Goal: Transaction & Acquisition: Purchase product/service

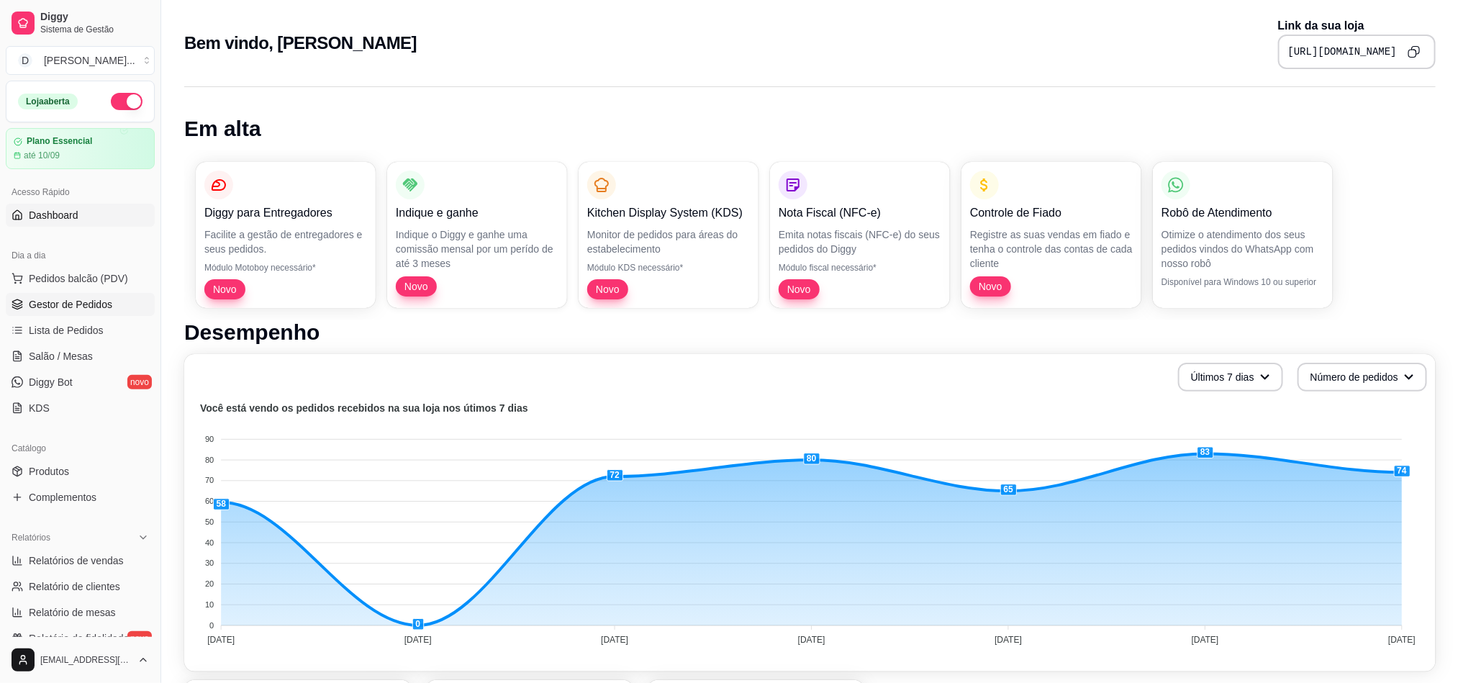
click at [65, 303] on span "Gestor de Pedidos" at bounding box center [70, 304] width 83 height 14
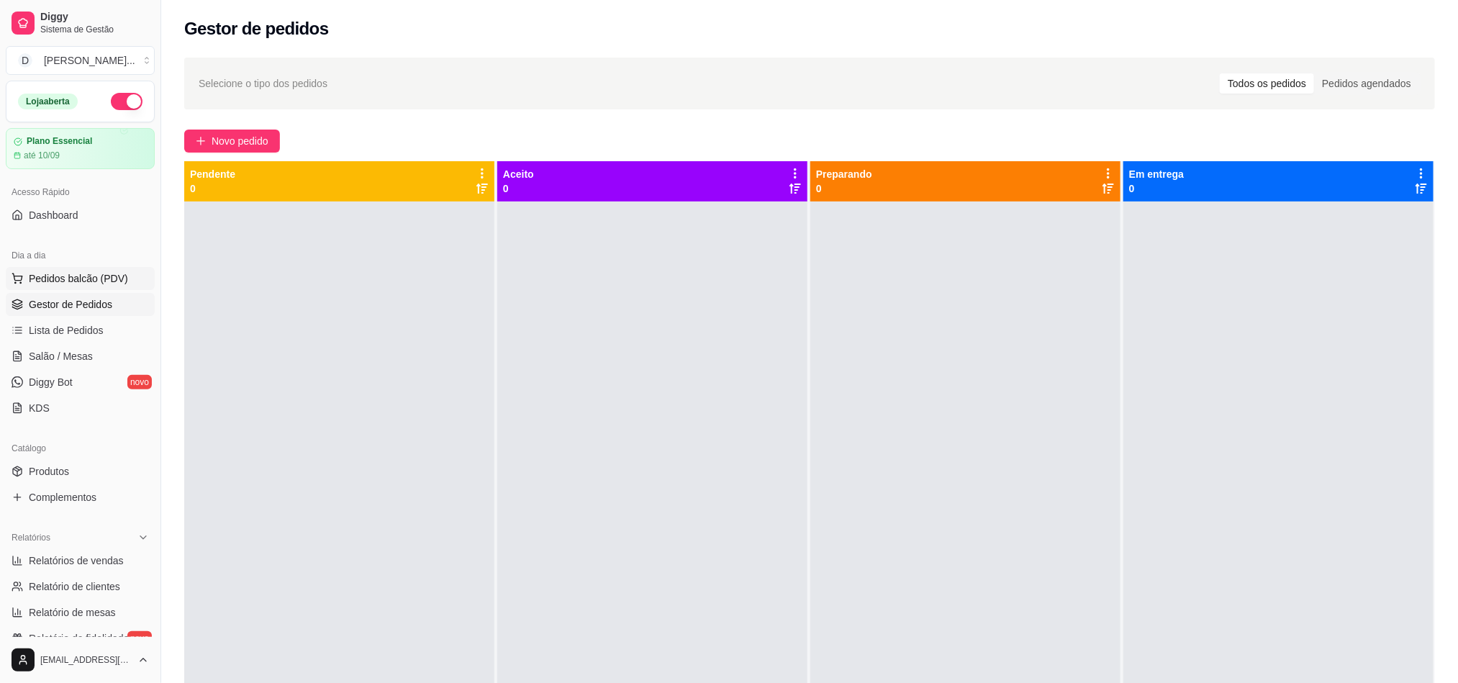
click at [73, 281] on span "Pedidos balcão (PDV)" at bounding box center [78, 278] width 99 height 14
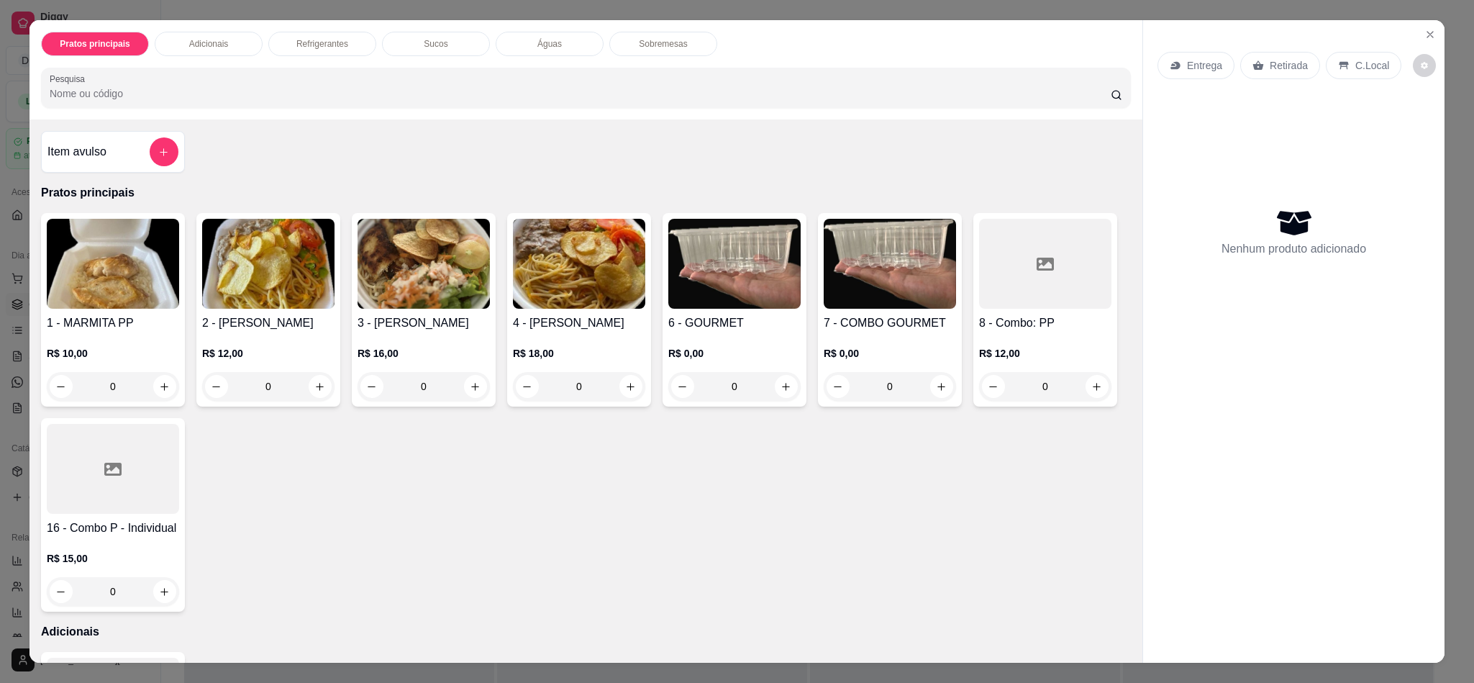
click at [432, 306] on img at bounding box center [424, 264] width 132 height 90
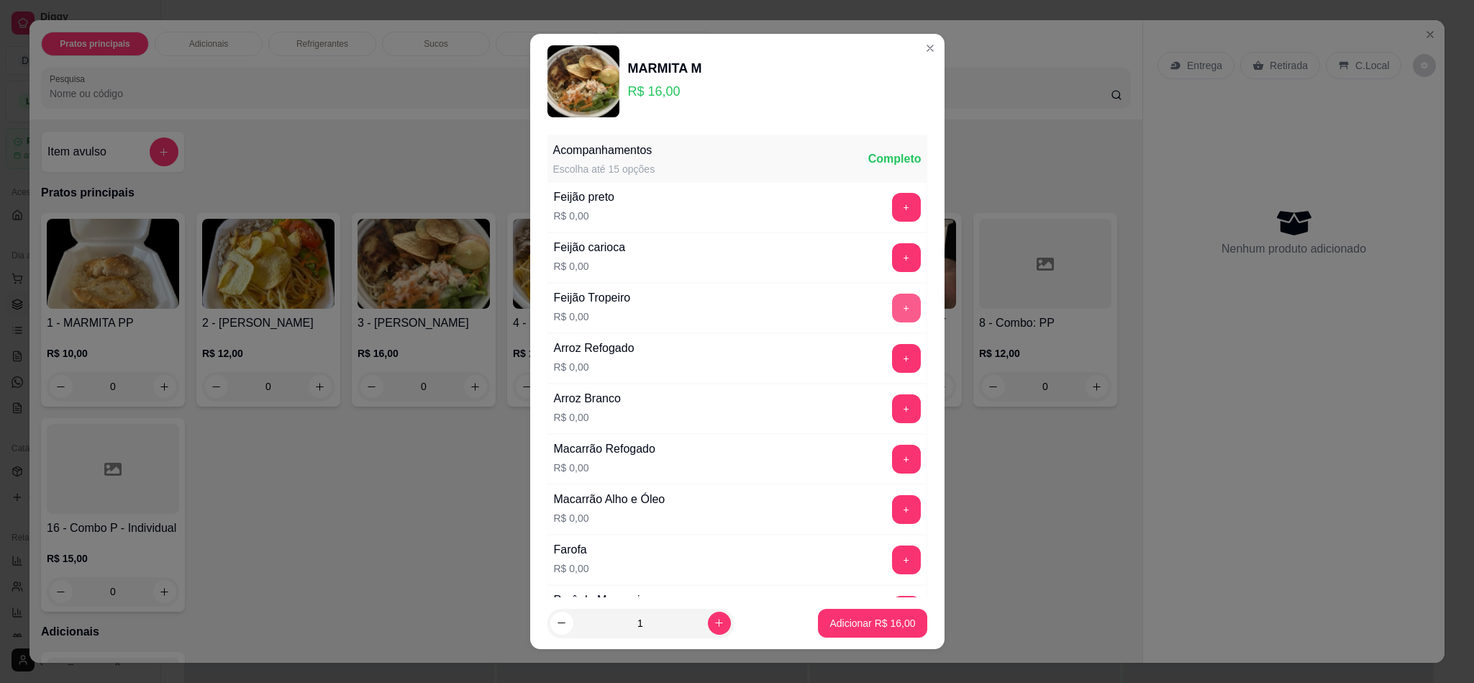
click at [892, 306] on button "+" at bounding box center [906, 308] width 29 height 29
click at [892, 359] on button "+" at bounding box center [906, 358] width 29 height 29
click at [892, 430] on button "+" at bounding box center [906, 509] width 29 height 29
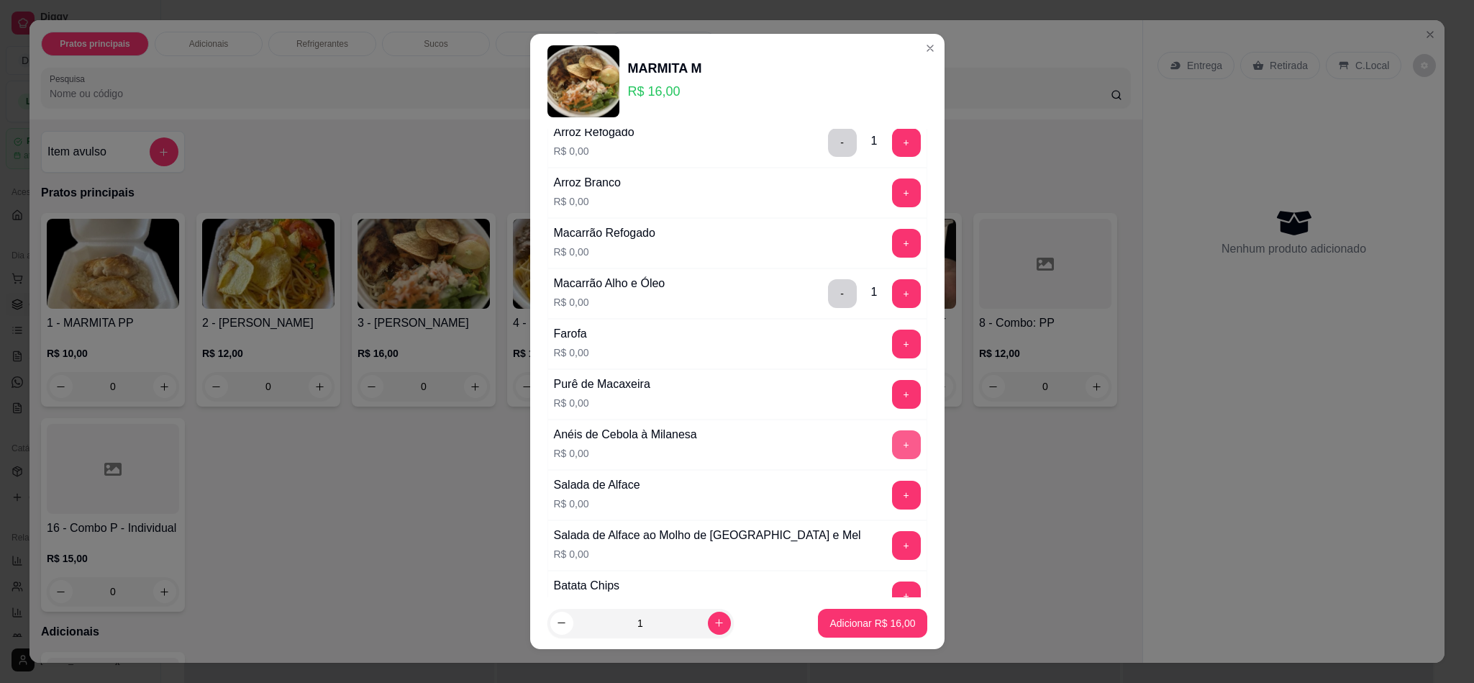
scroll to position [324, 0]
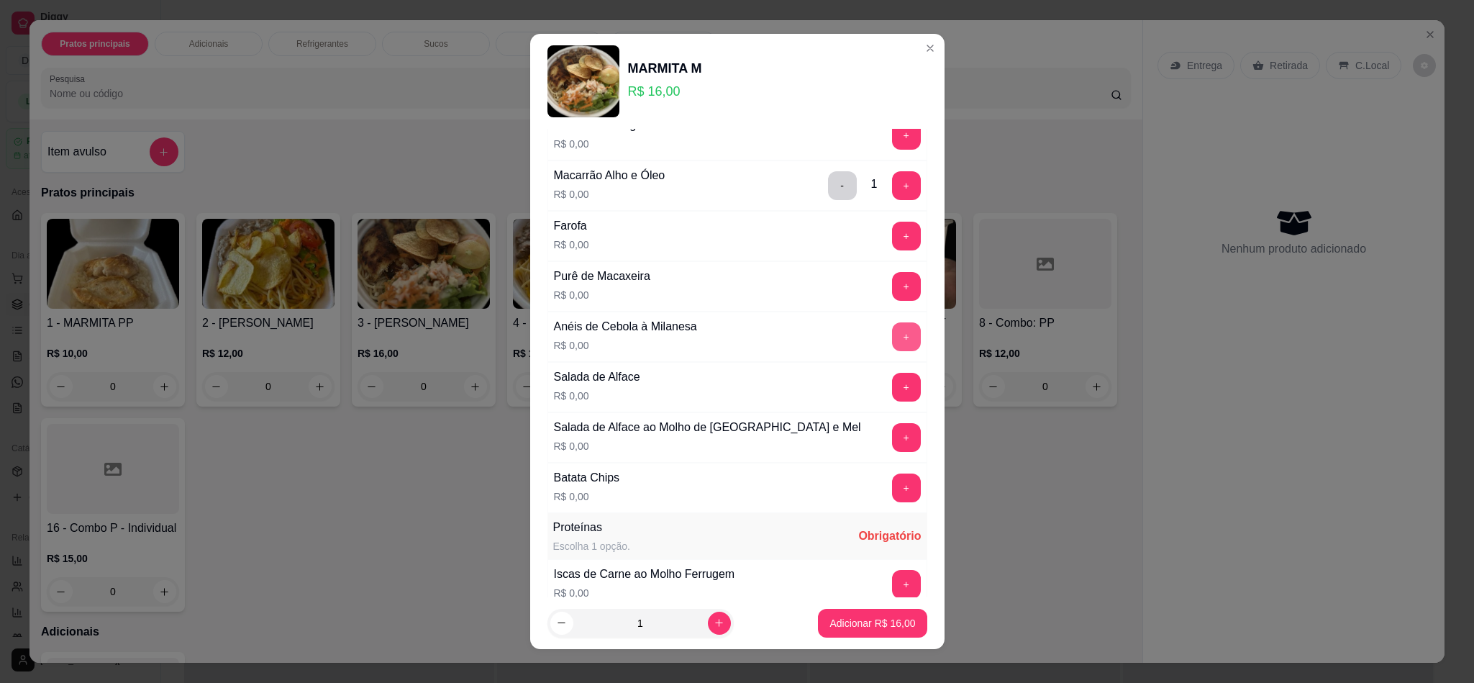
click at [886, 344] on div "+" at bounding box center [906, 336] width 40 height 29
click at [892, 341] on button "+" at bounding box center [906, 337] width 28 height 28
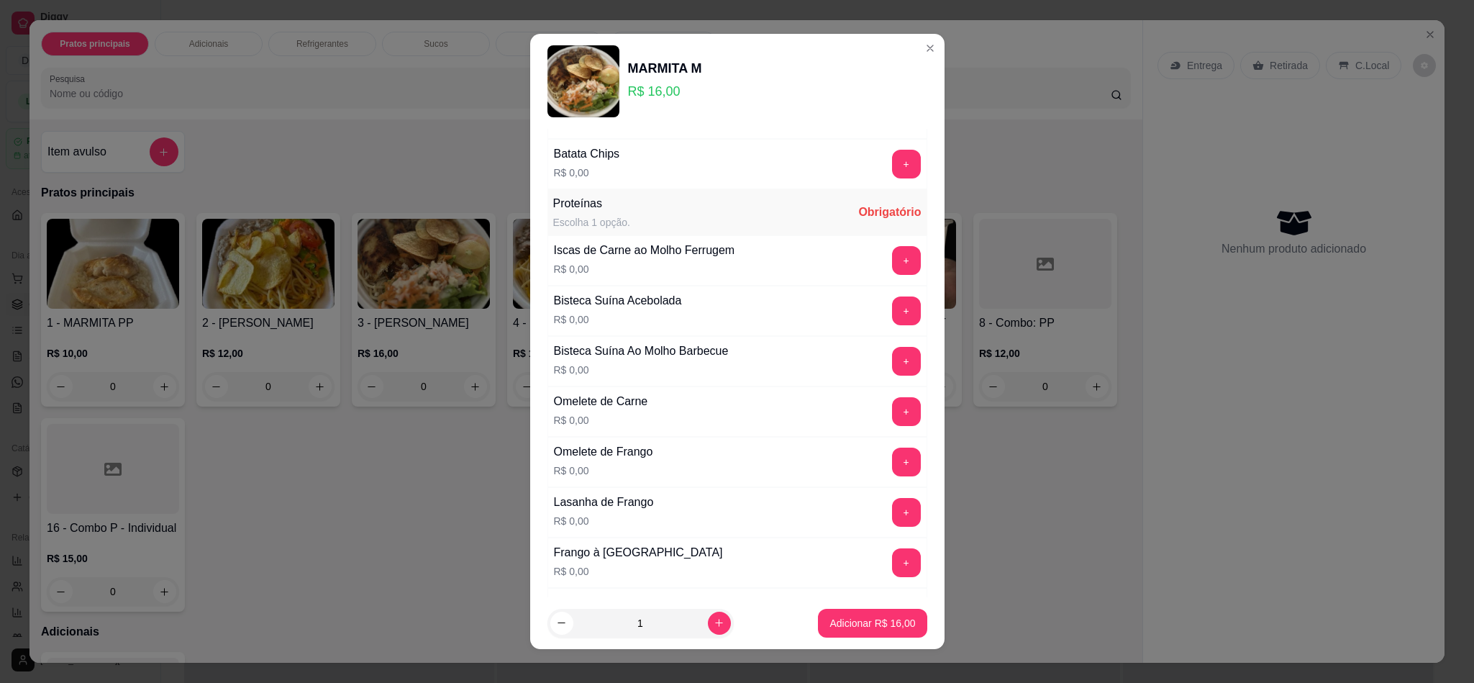
scroll to position [755, 0]
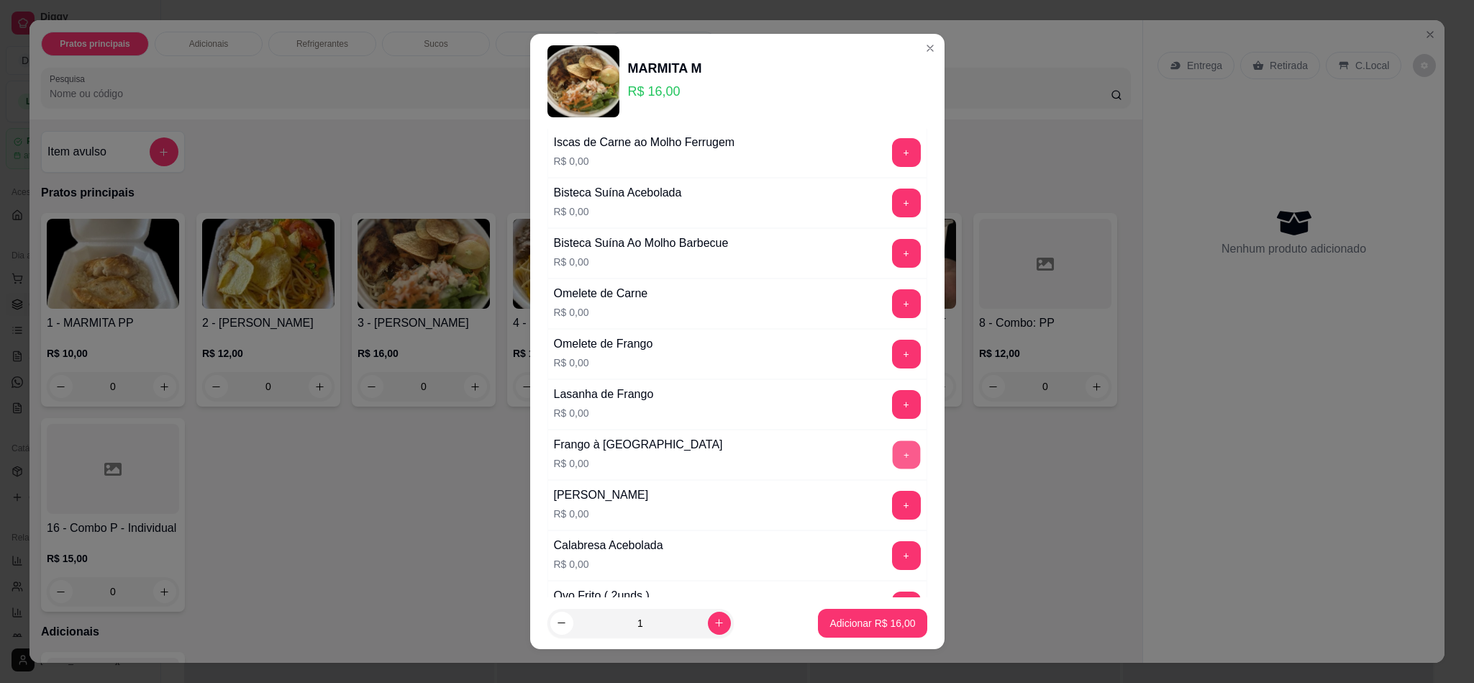
click at [892, 430] on button "+" at bounding box center [906, 455] width 28 height 28
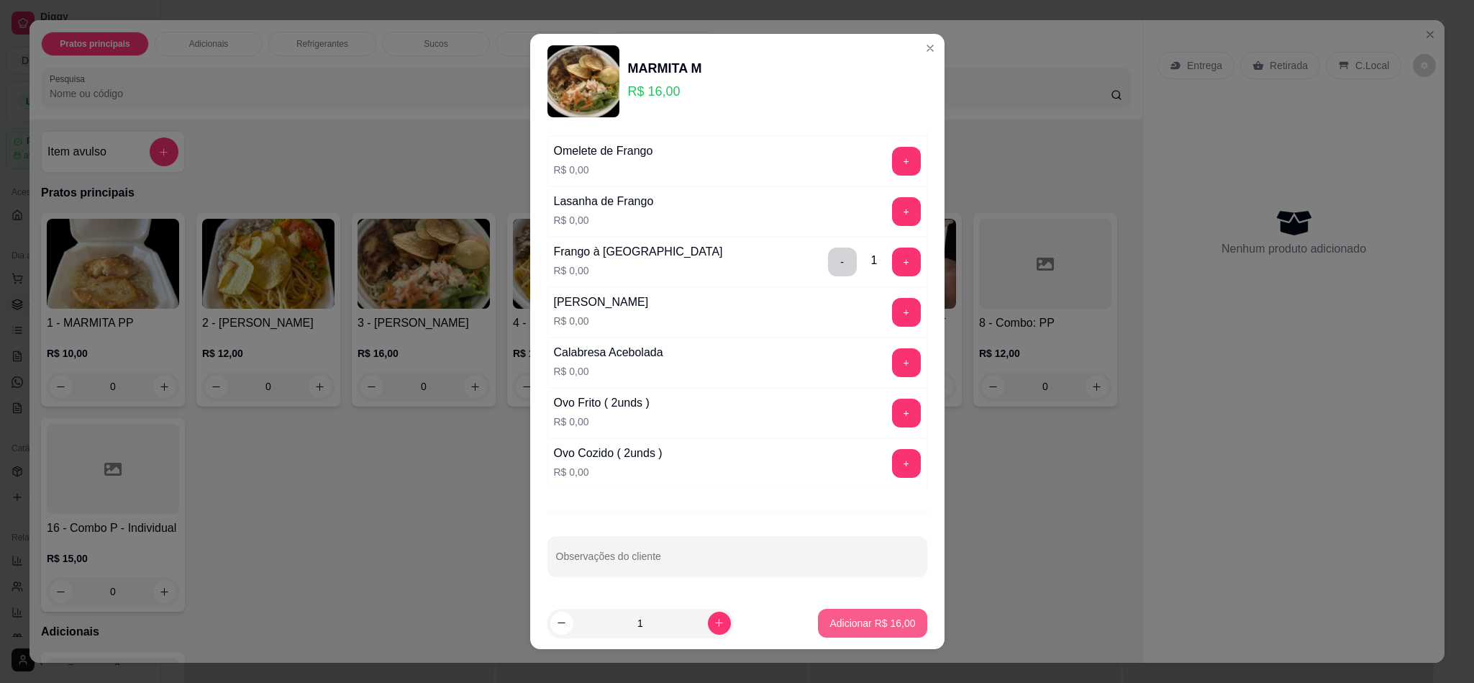
click at [862, 430] on button "Adicionar R$ 16,00" at bounding box center [872, 623] width 109 height 29
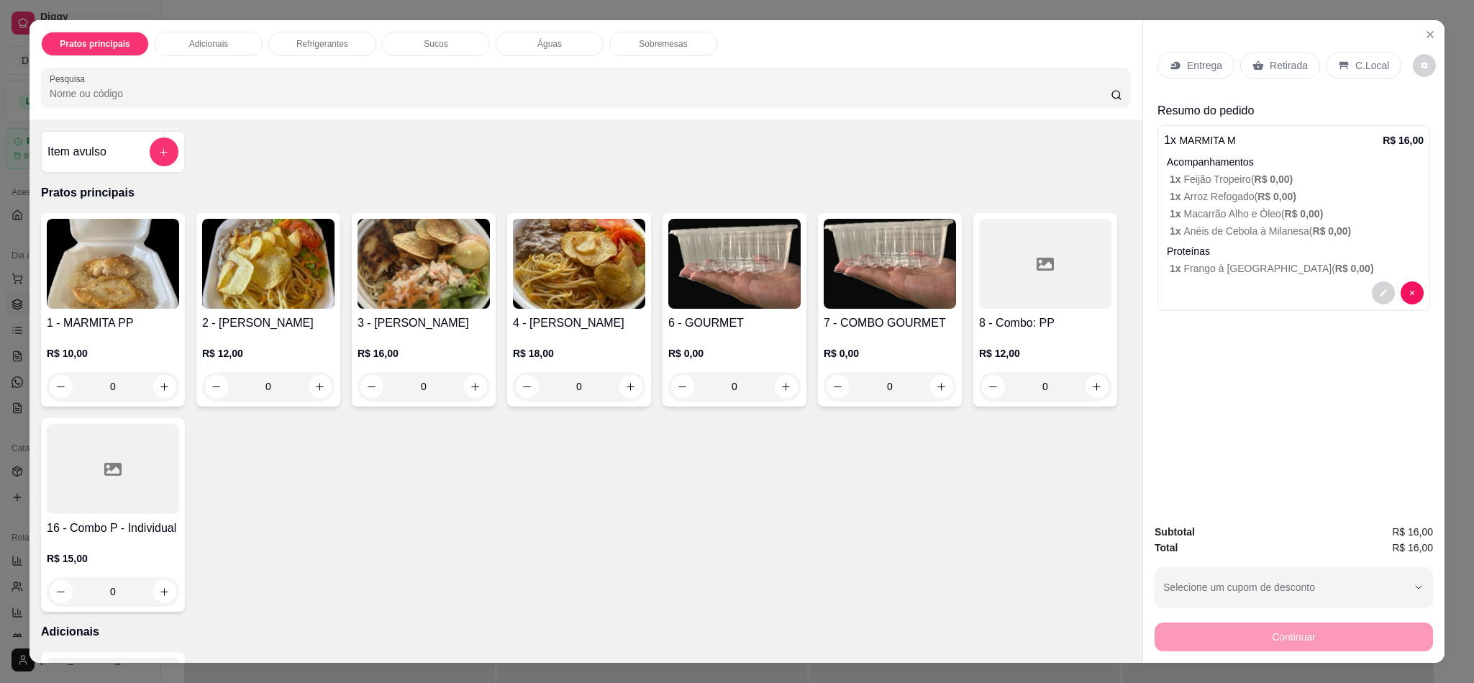
click at [979, 309] on div at bounding box center [1045, 264] width 132 height 90
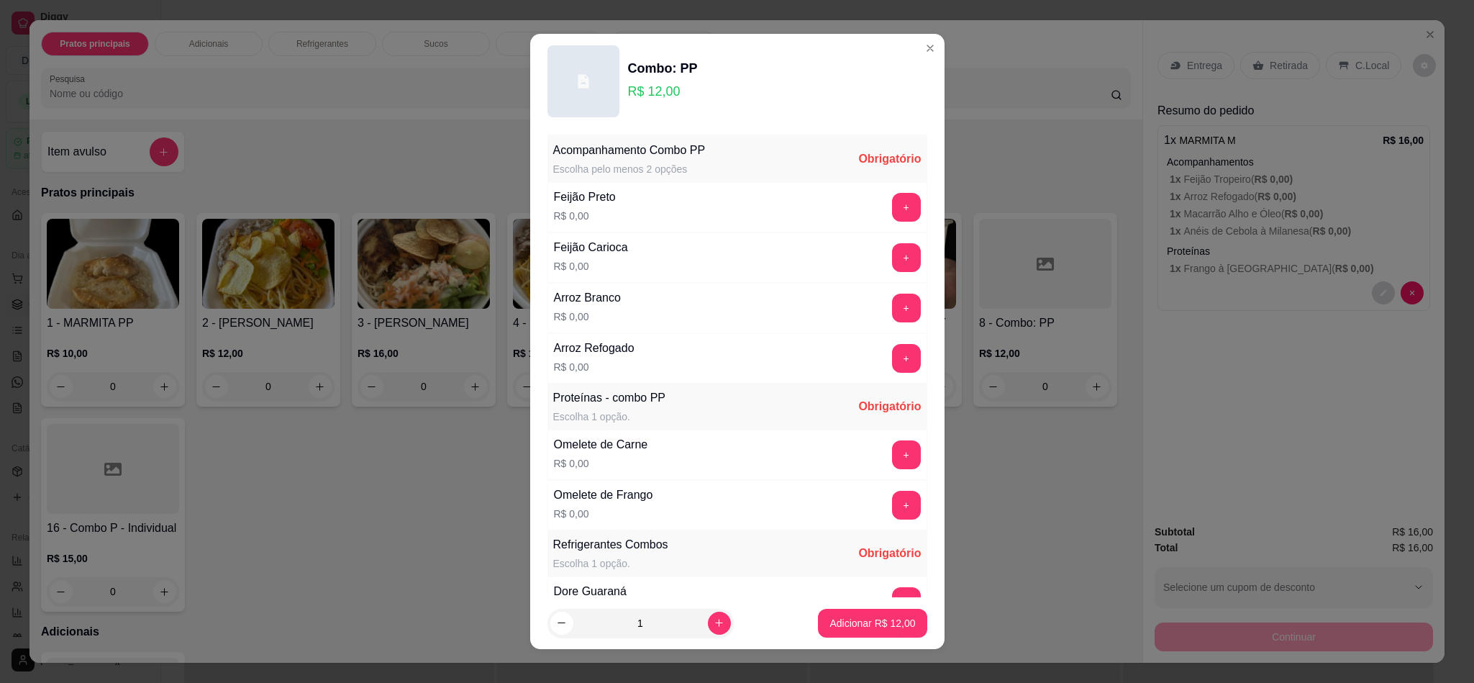
scroll to position [108, 0]
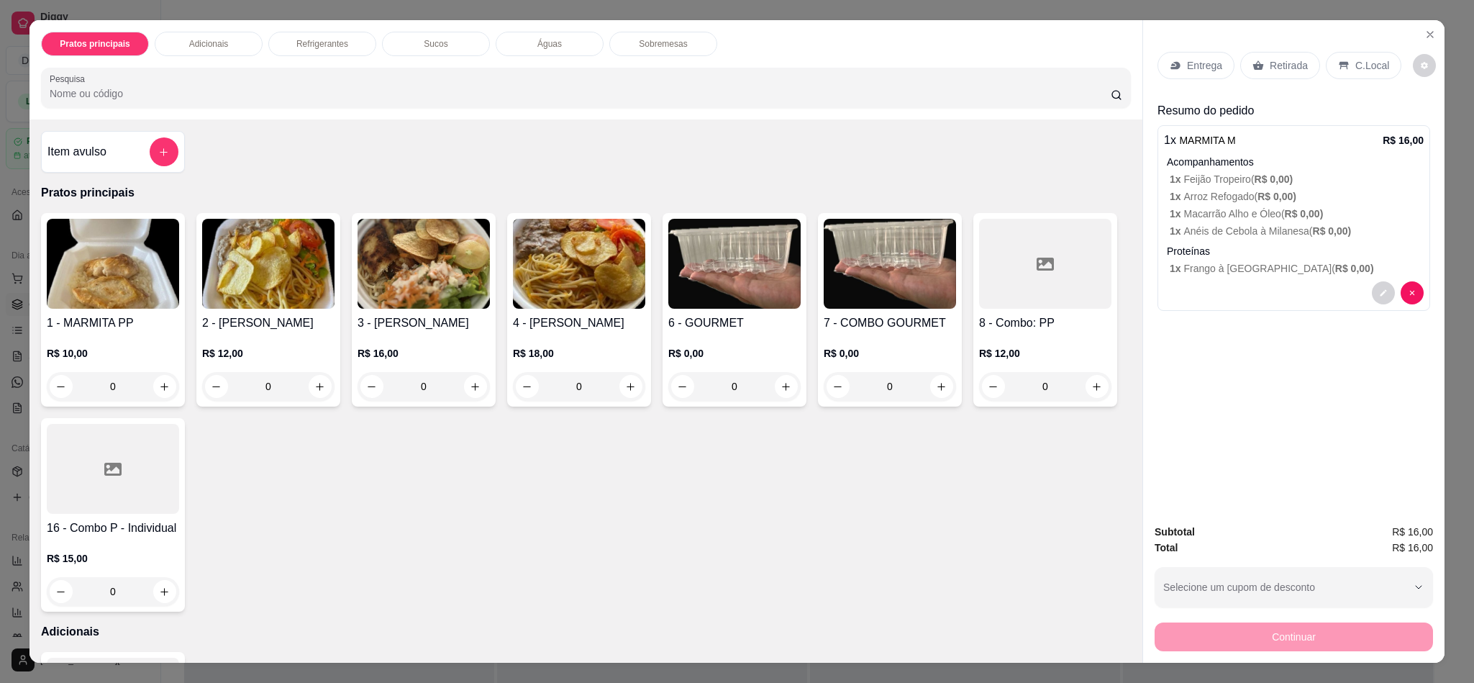
click at [179, 430] on div at bounding box center [113, 469] width 132 height 90
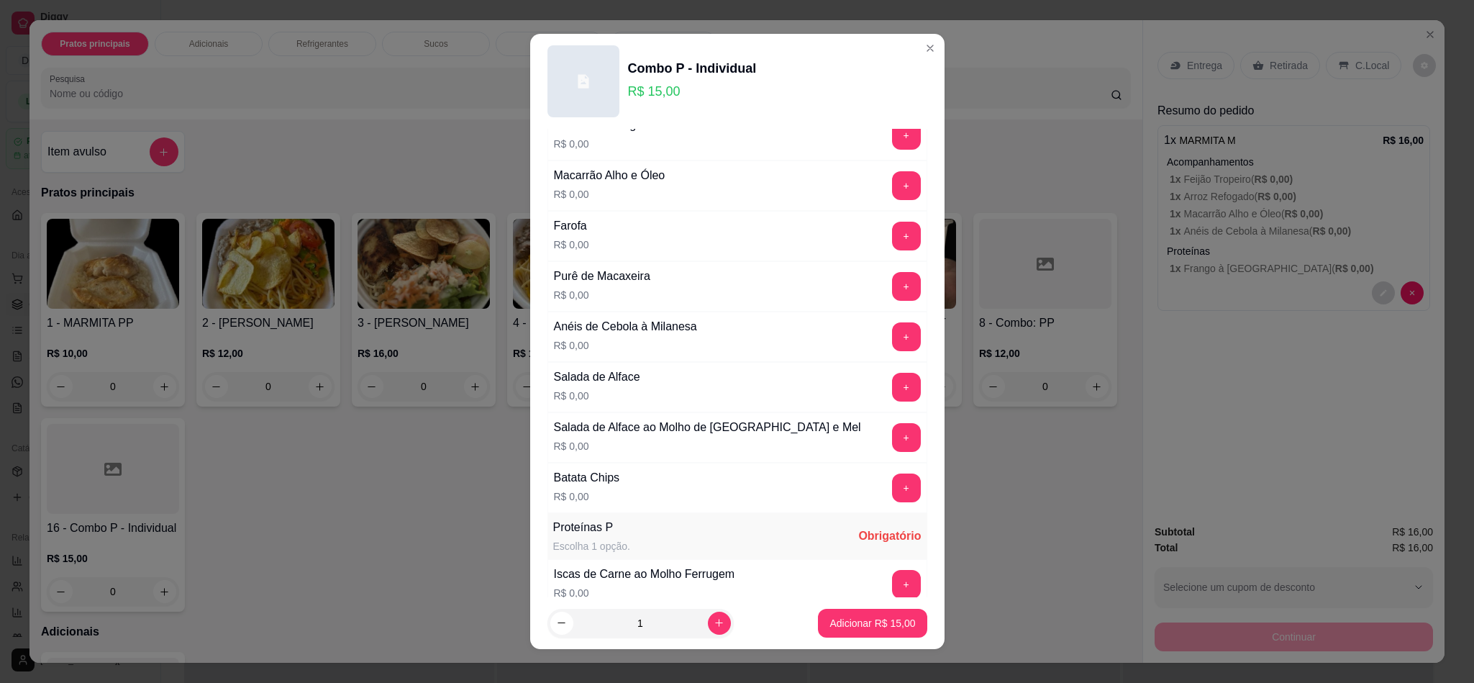
scroll to position [432, 0]
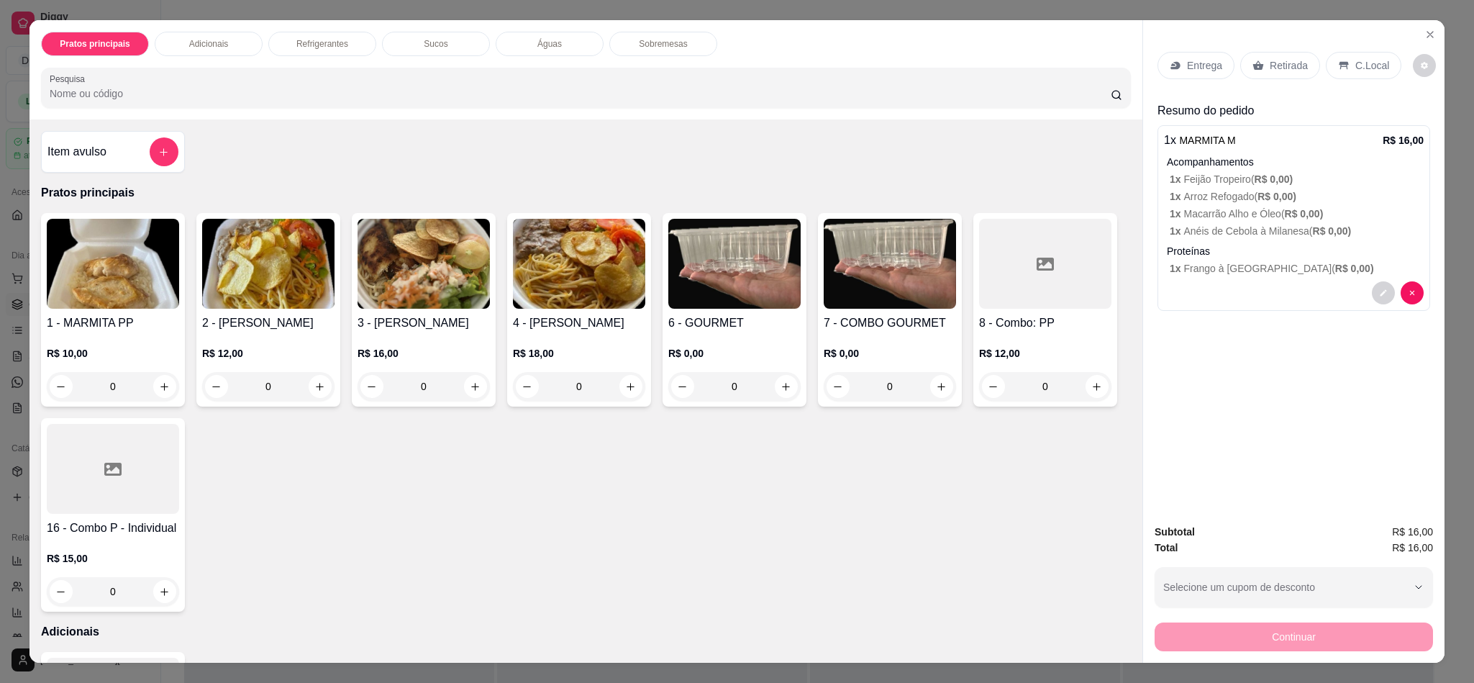
click at [847, 309] on img at bounding box center [890, 264] width 132 height 90
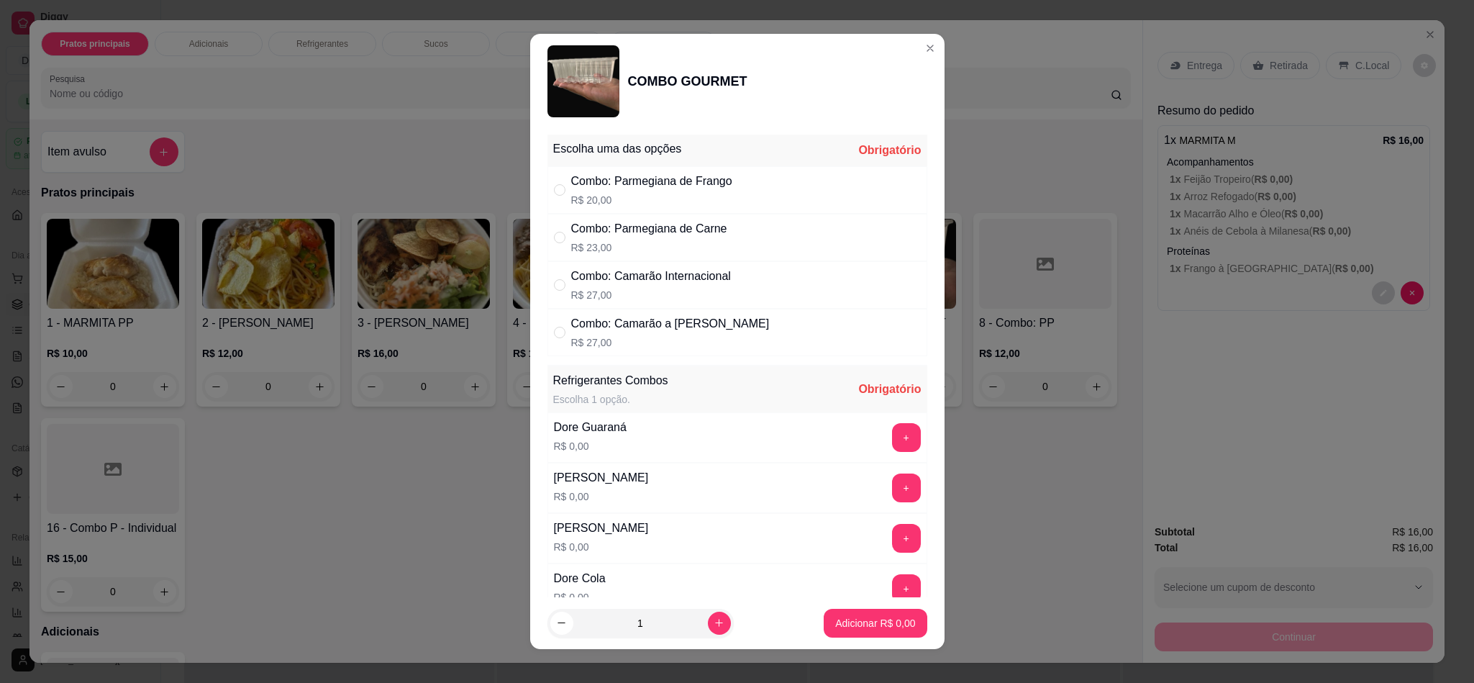
click at [665, 196] on p "R$ 20,00" at bounding box center [651, 200] width 161 height 14
radio input "true"
click at [842, 430] on div "[PERSON_NAME] R$ 0,00 +" at bounding box center [737, 488] width 380 height 50
click at [892, 430] on button "+" at bounding box center [906, 487] width 29 height 29
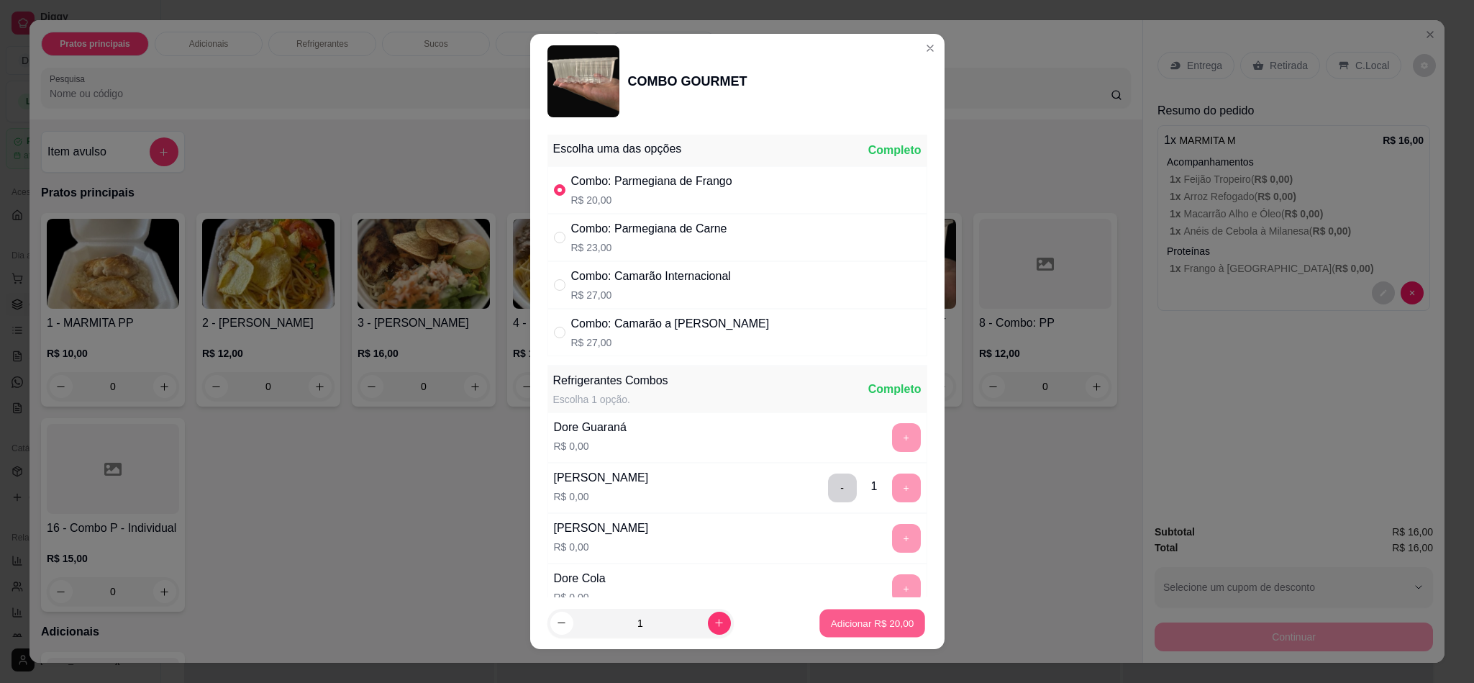
click at [850, 430] on p "Adicionar R$ 20,00" at bounding box center [872, 623] width 83 height 14
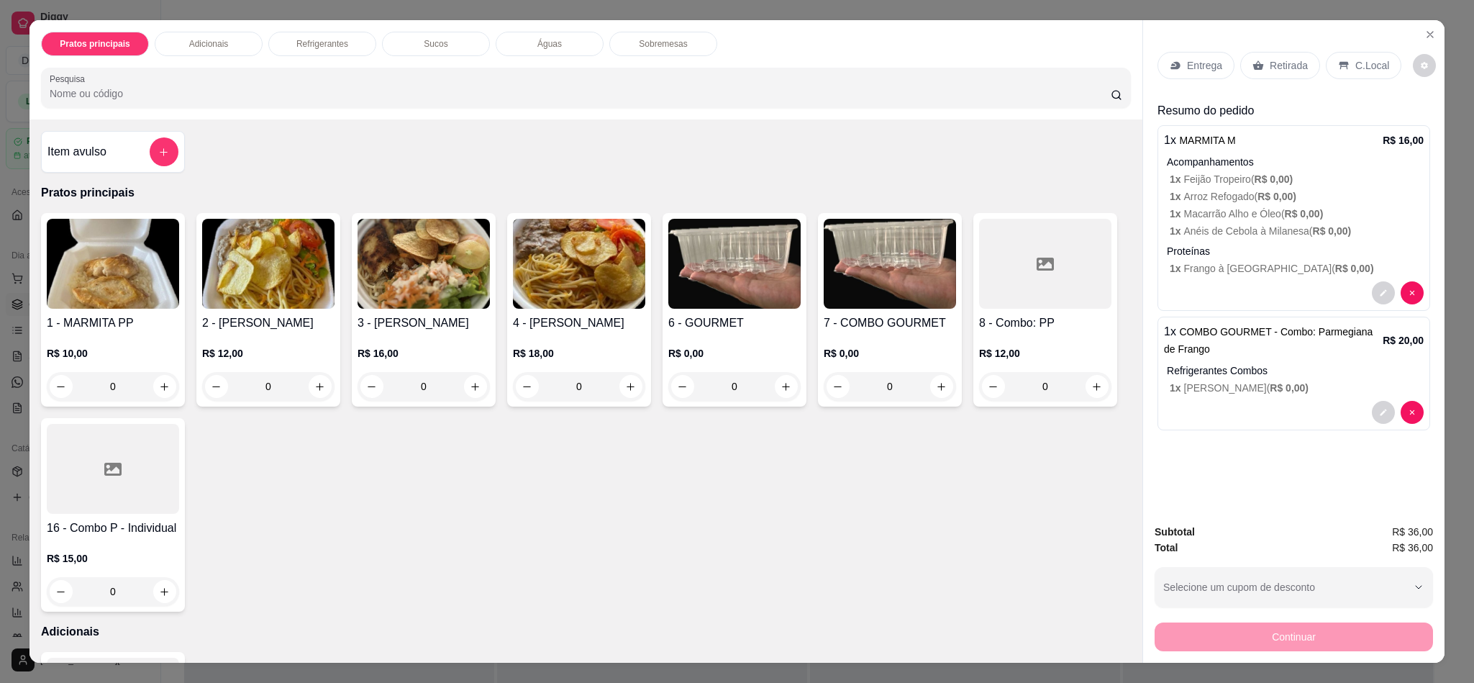
click at [982, 70] on p "Entrega" at bounding box center [1204, 65] width 35 height 14
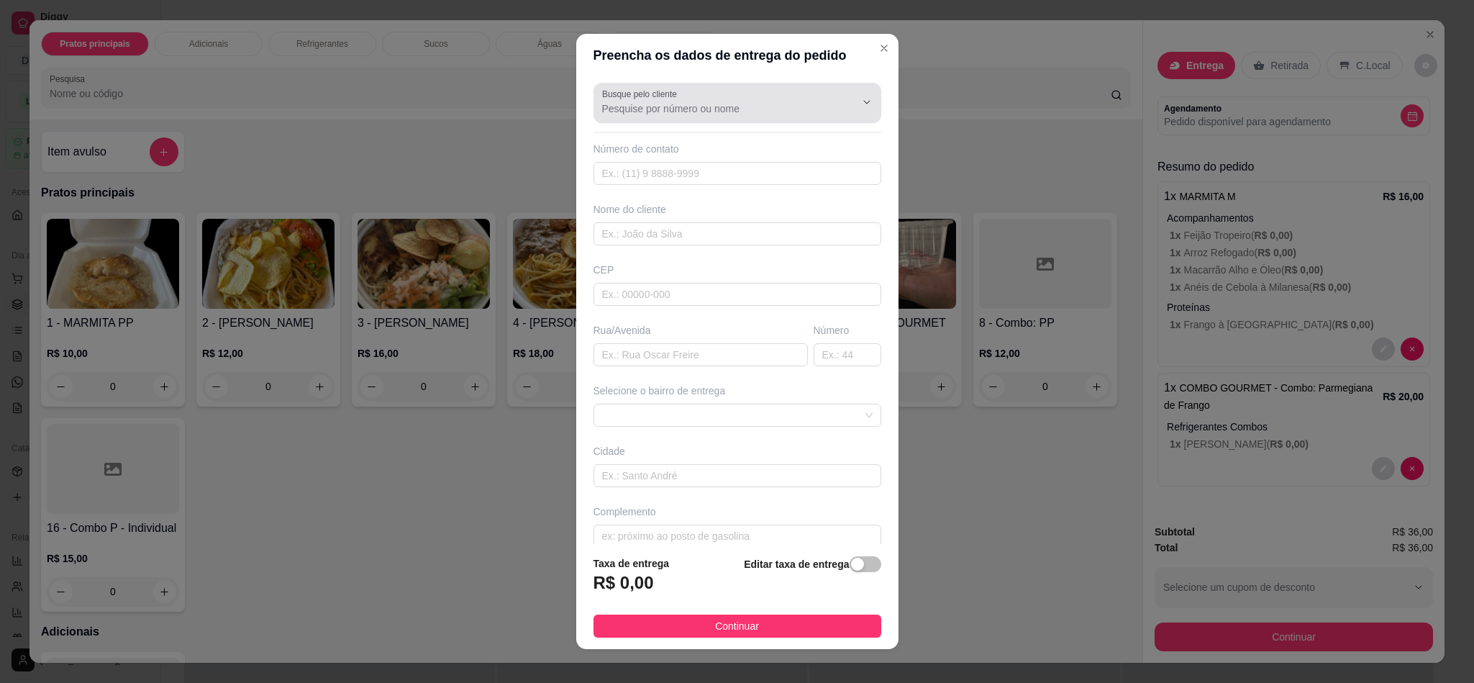
click at [682, 115] on input "Busque pelo cliente" at bounding box center [717, 108] width 230 height 14
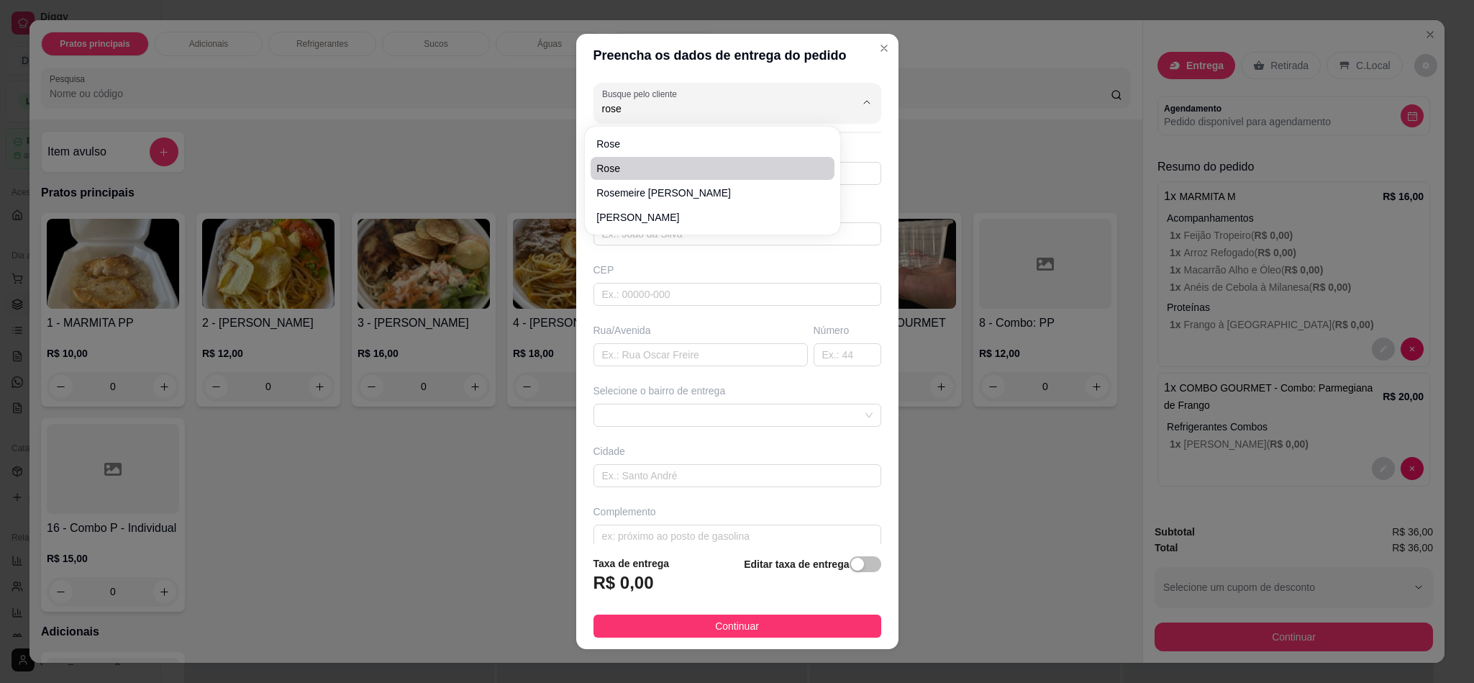
click at [646, 164] on span "Rose" at bounding box center [705, 168] width 218 height 14
type input "Rose"
type input "84987469685"
type input "Rose"
type input "Yamaha"
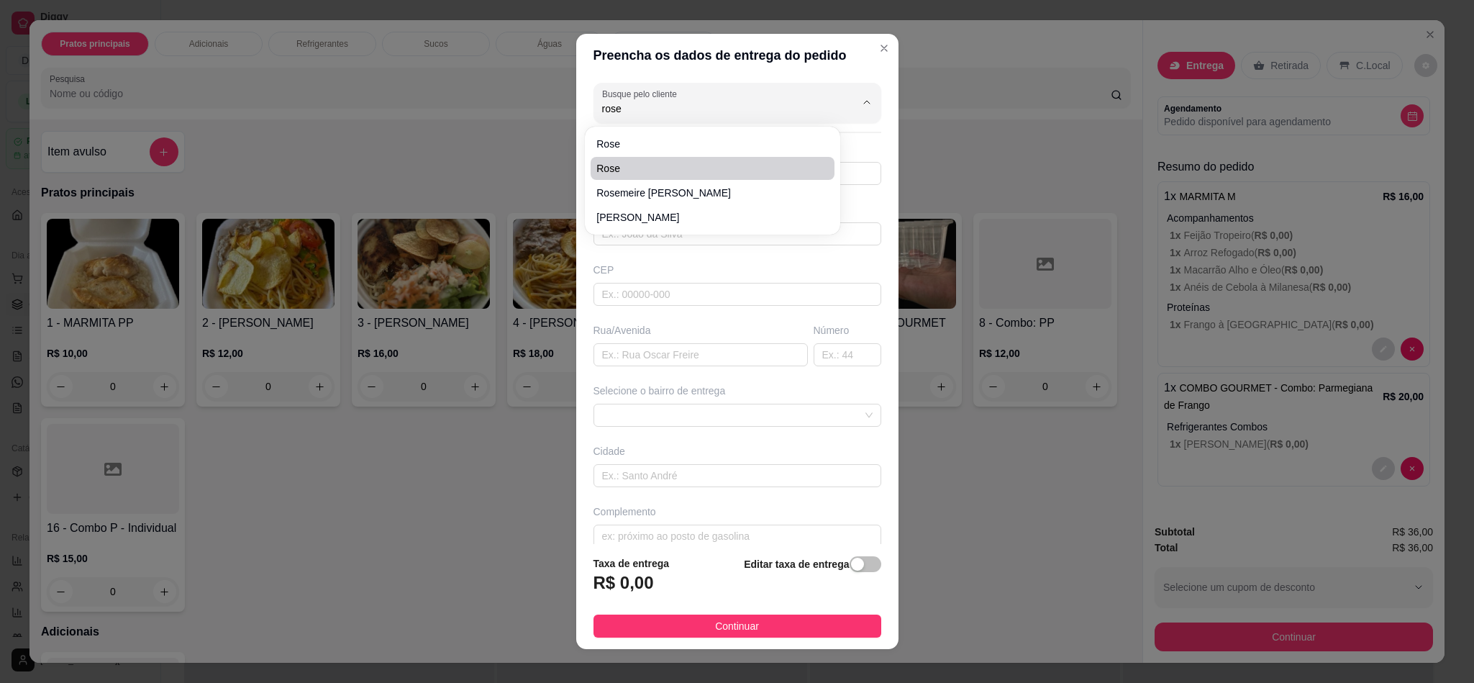
type input "[DATE]"
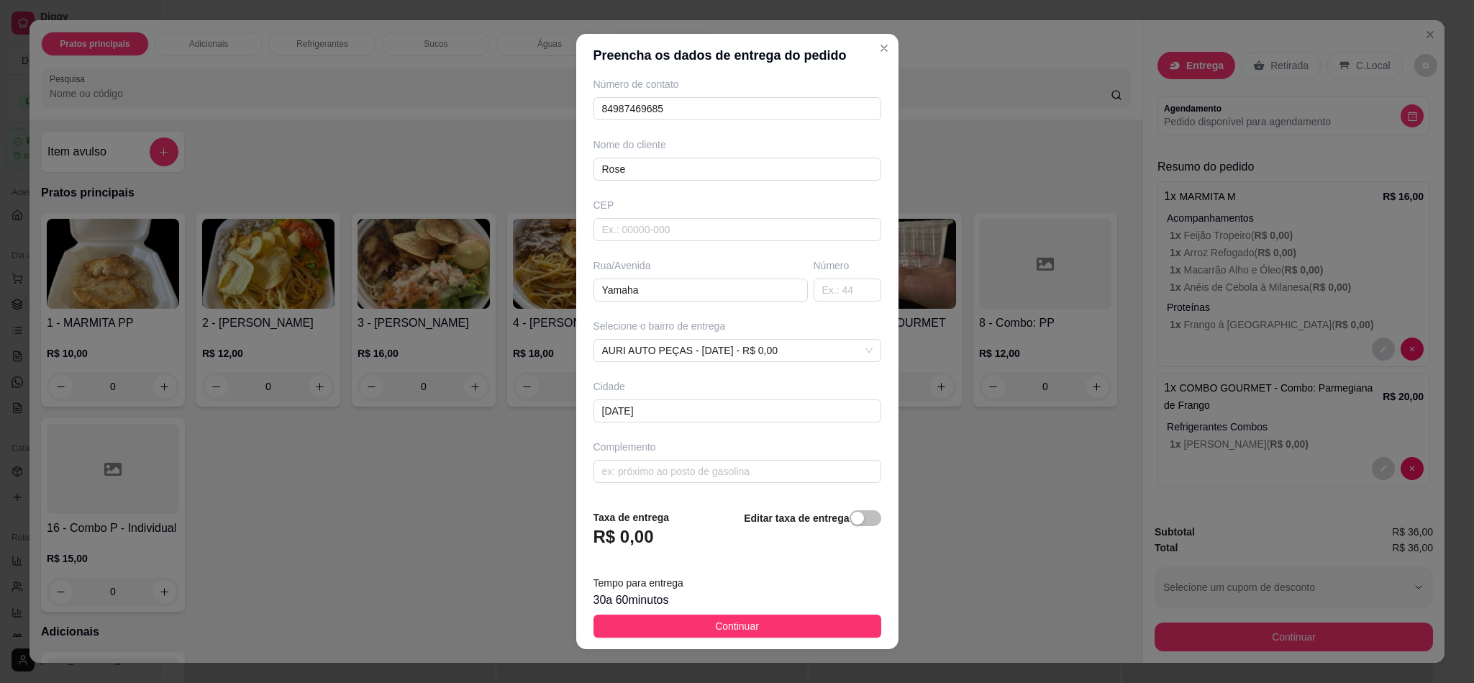
scroll to position [12, 0]
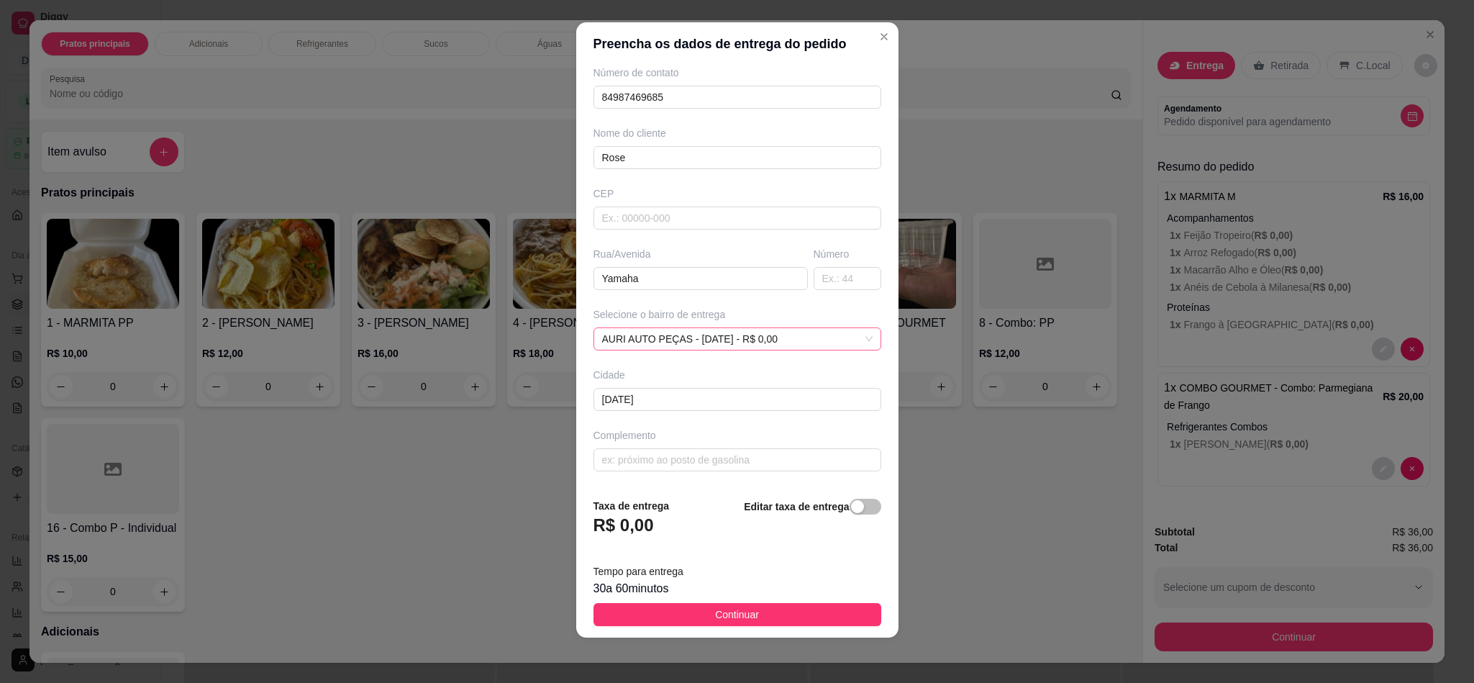
click at [741, 341] on span "AURI AUTO PEÇAS - [DATE] - R$ 0,00" at bounding box center [737, 339] width 271 height 22
type input "Rose"
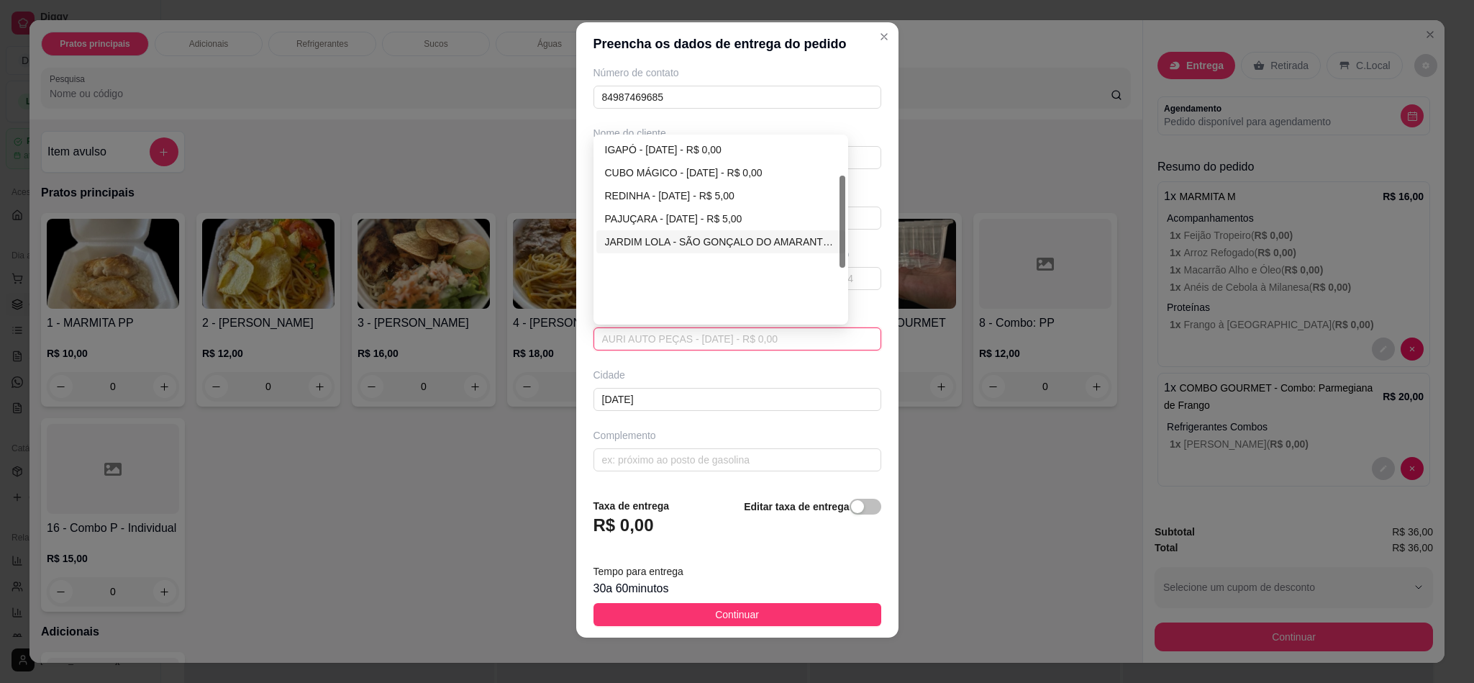
scroll to position [76, 0]
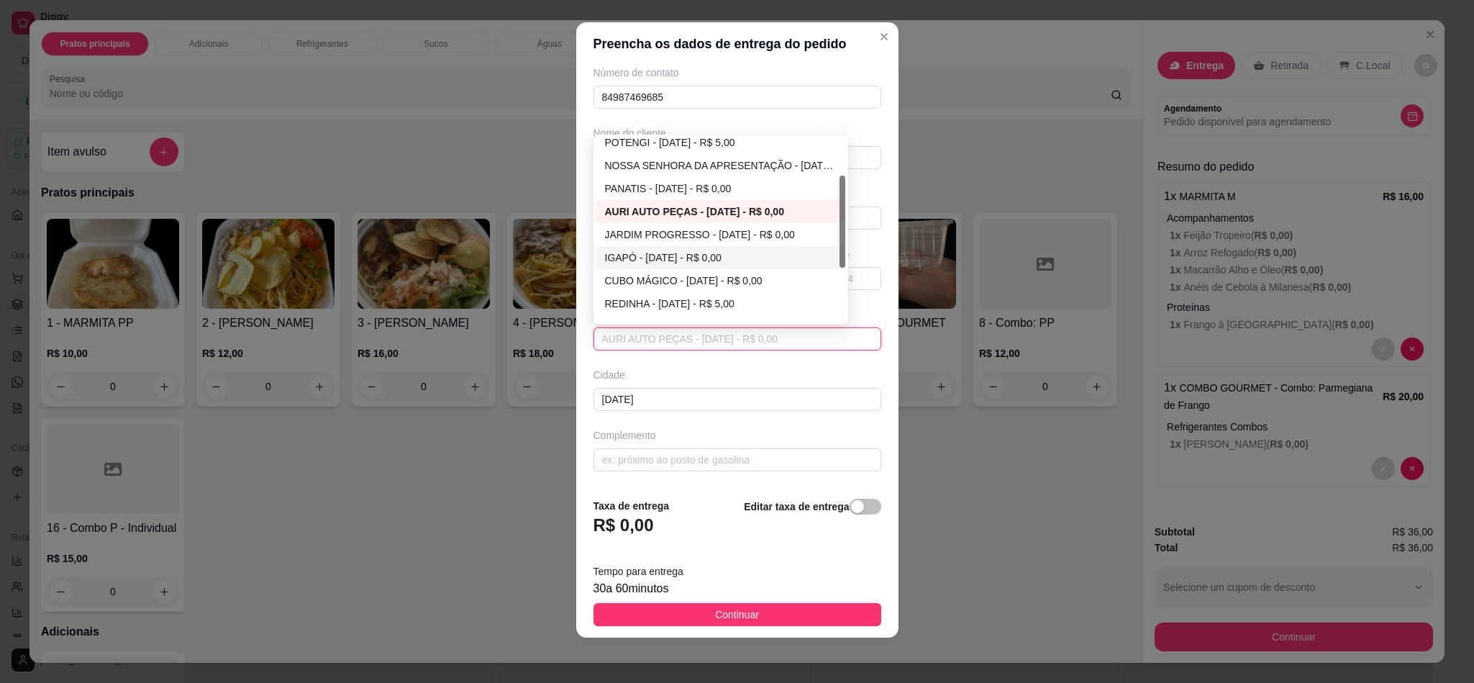
click at [635, 255] on div "IGAPÓ - [DATE] - R$ 0,00" at bounding box center [721, 258] width 232 height 16
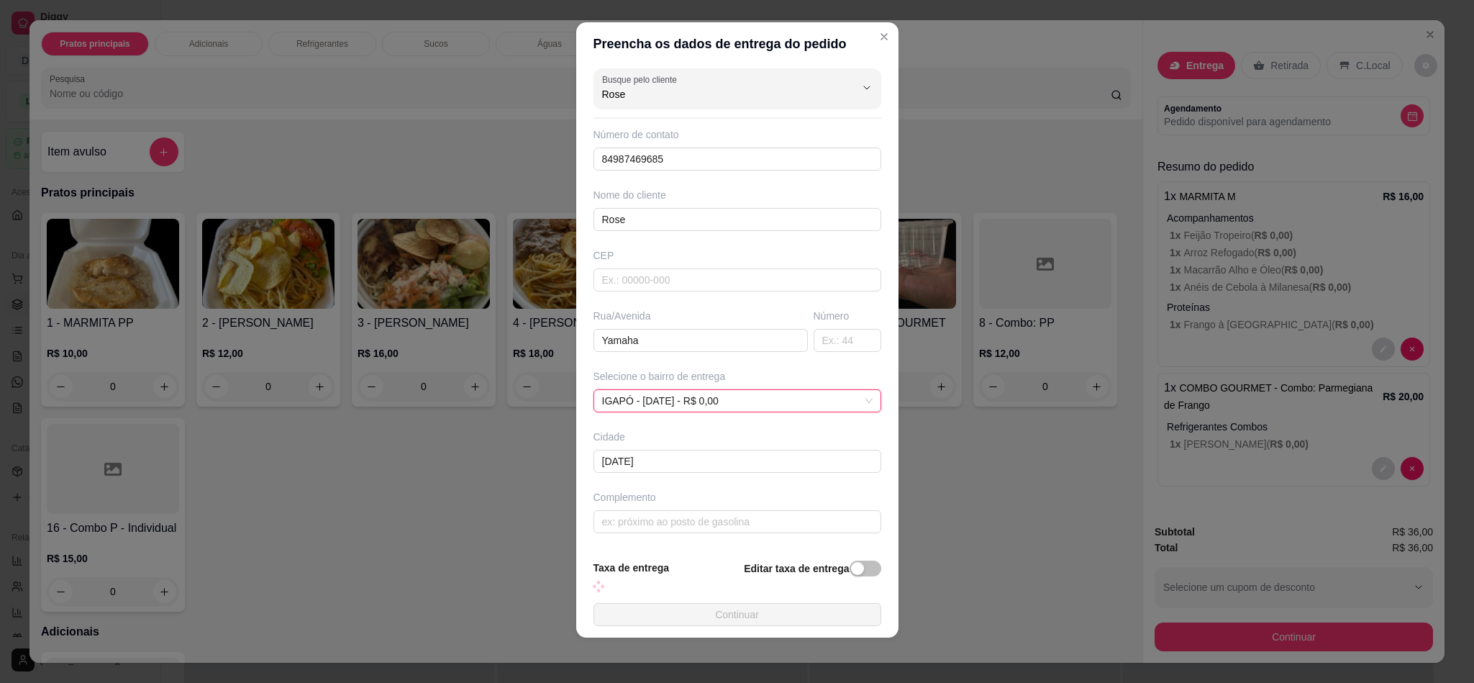
scroll to position [6, 0]
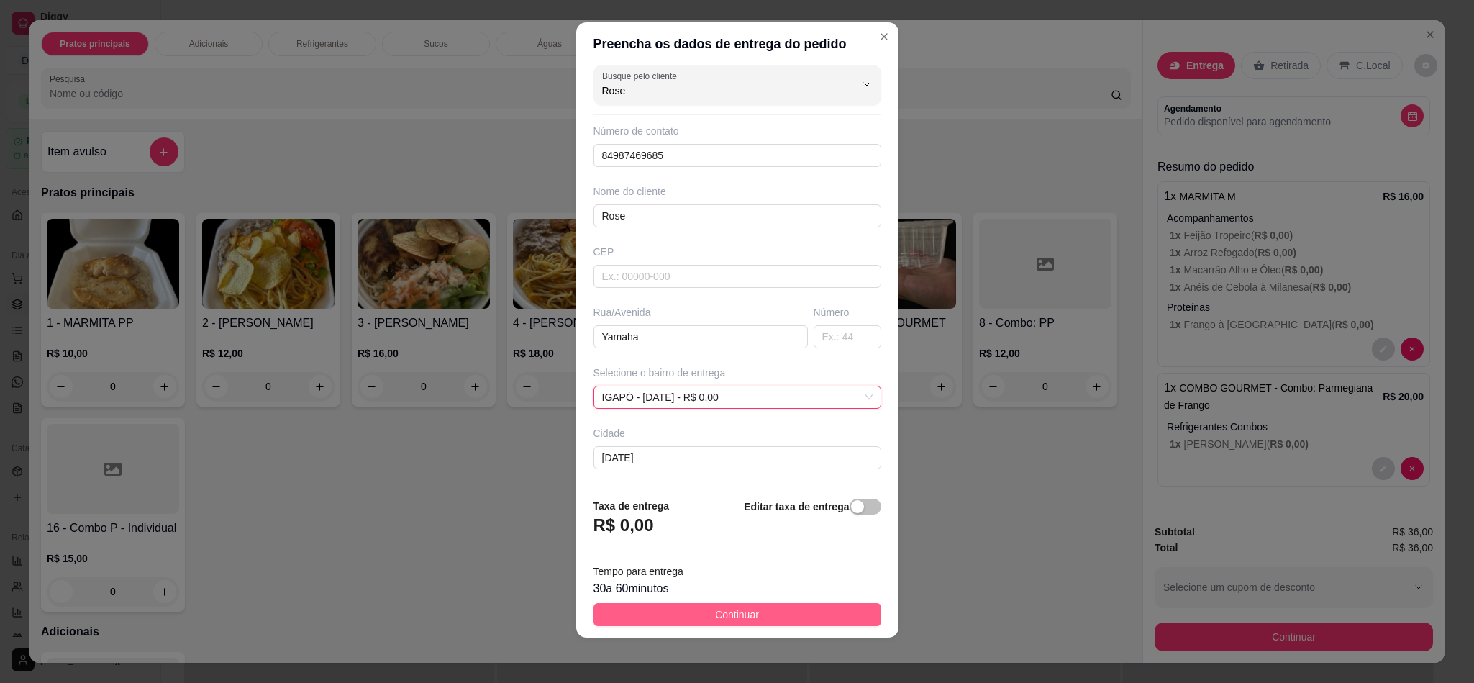
click at [719, 430] on span "Continuar" at bounding box center [737, 614] width 44 height 16
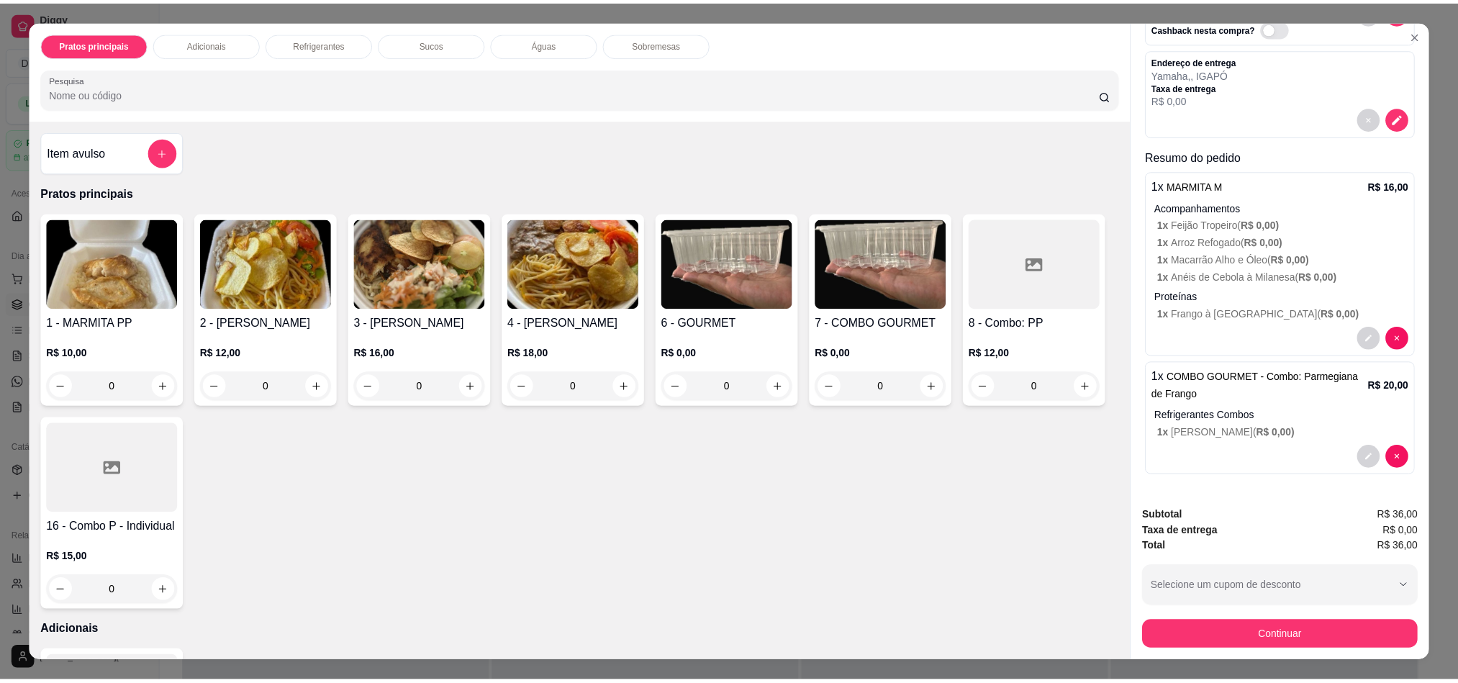
scroll to position [0, 0]
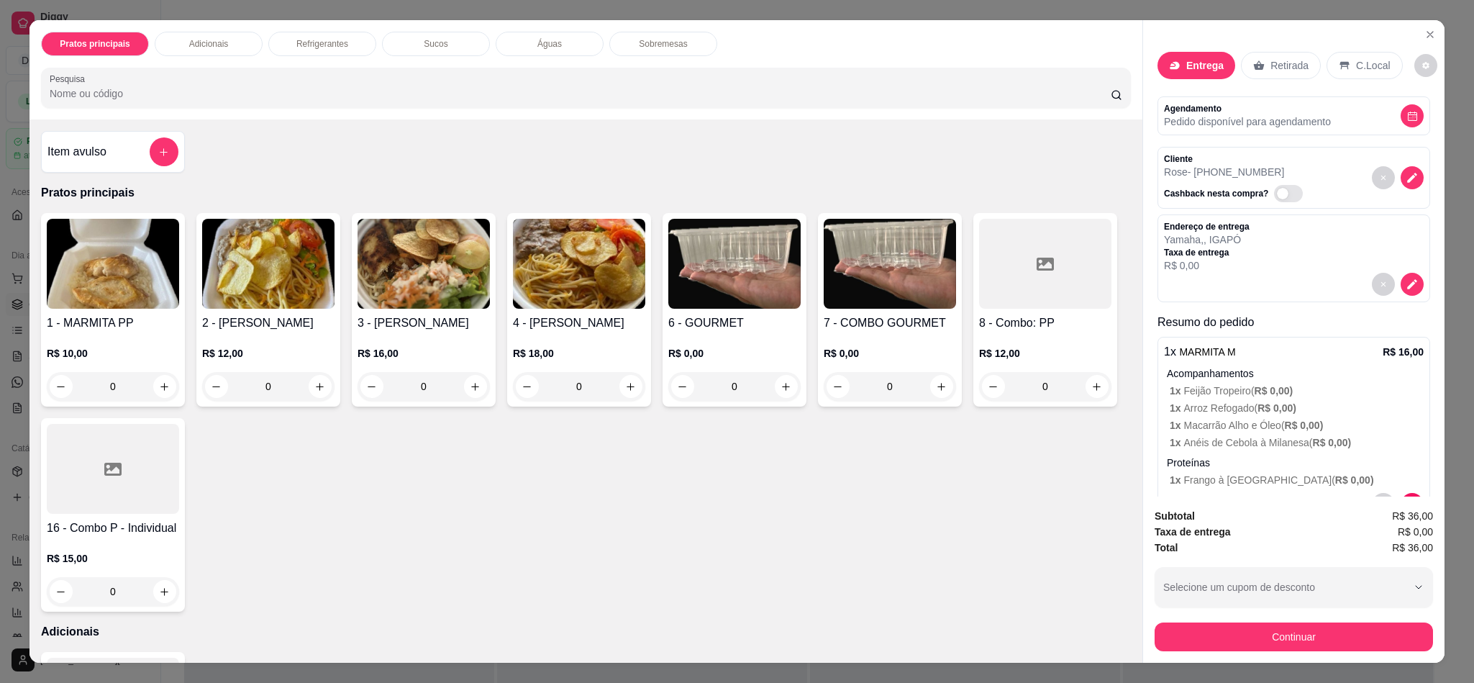
click at [982, 130] on div "Agendamento Pedido disponível para agendamento" at bounding box center [1294, 115] width 273 height 39
click at [982, 114] on icon "decrease-product-quantity" at bounding box center [1412, 116] width 11 height 11
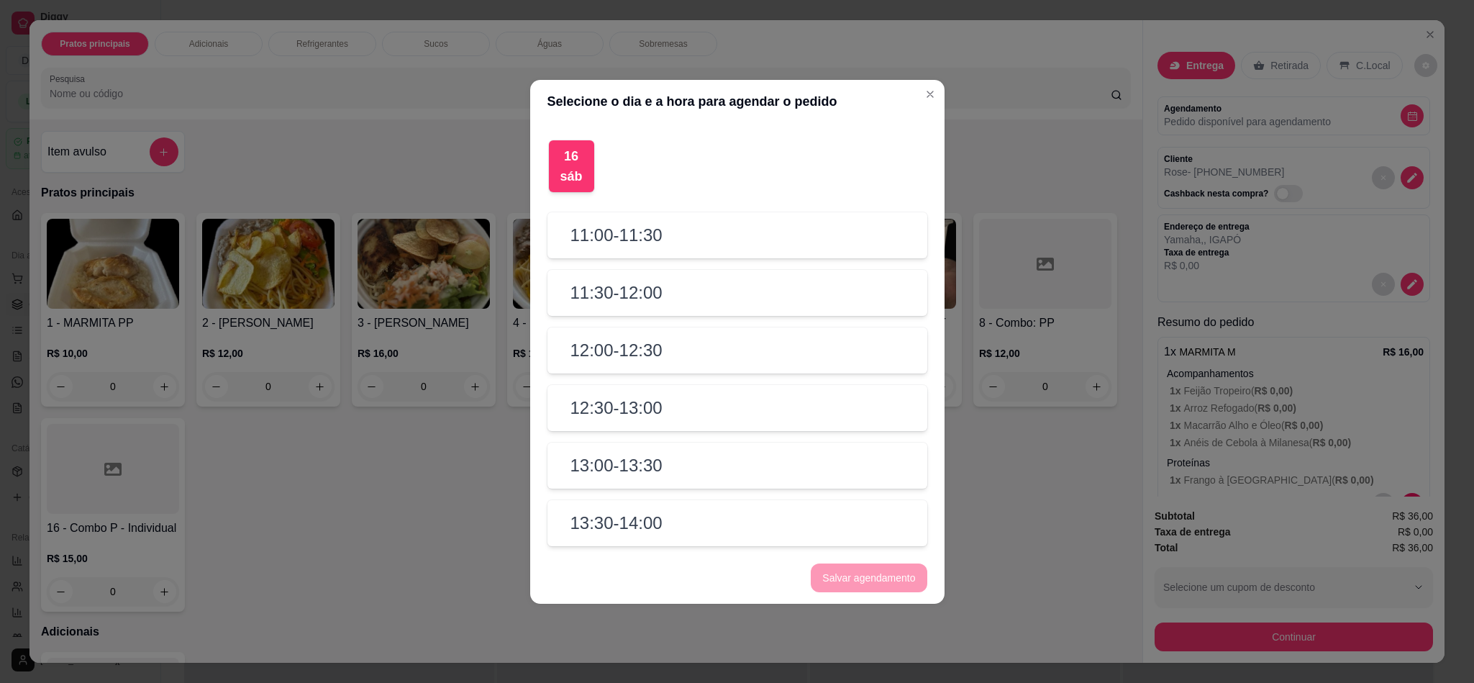
click at [637, 238] on h2 "11:00 - 11:30" at bounding box center [617, 235] width 92 height 23
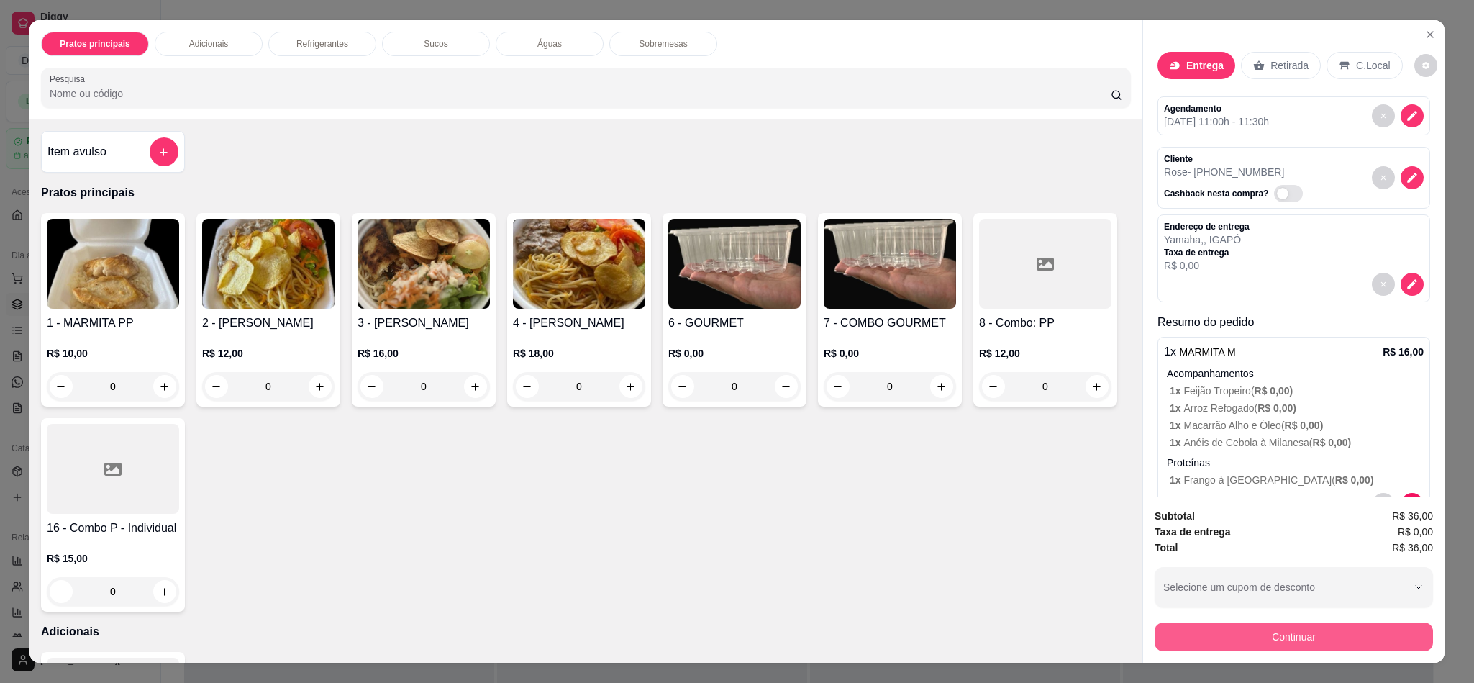
click at [982, 430] on button "Continuar" at bounding box center [1294, 636] width 278 height 29
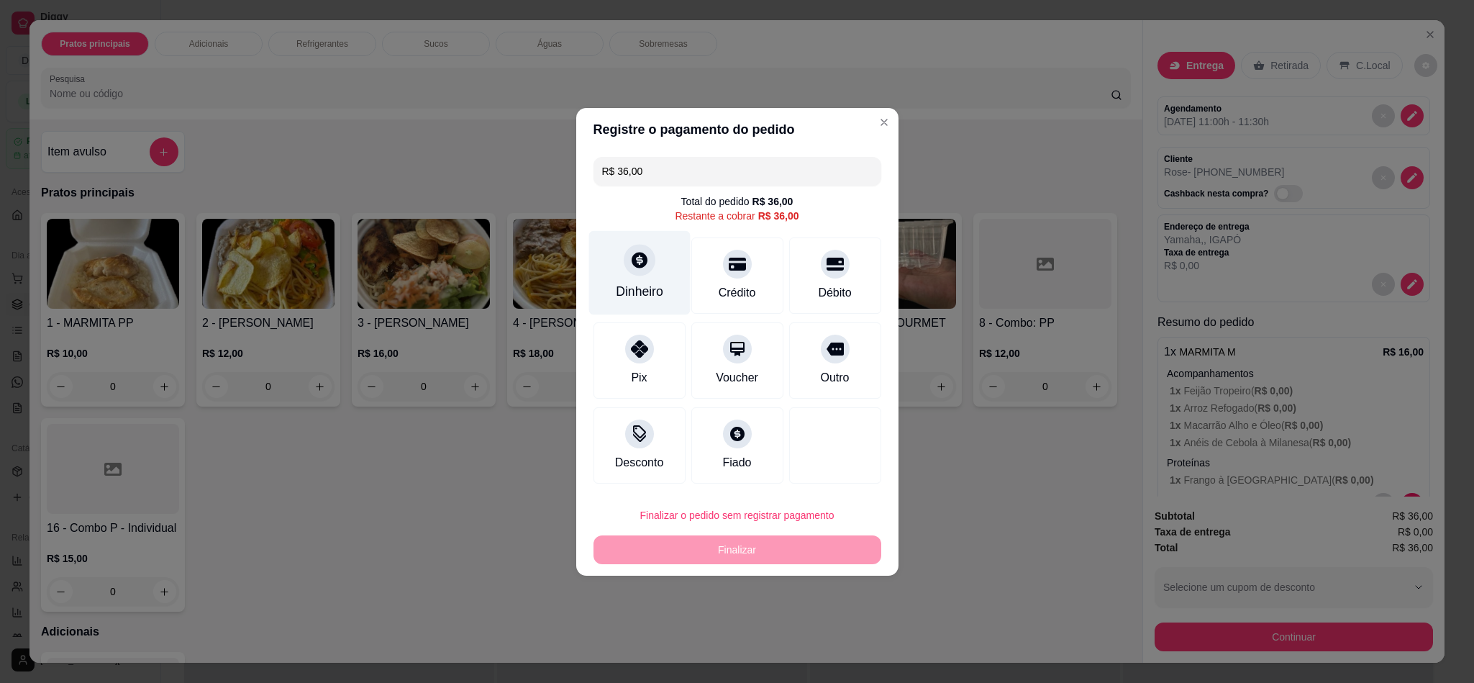
click at [660, 262] on div "Dinheiro" at bounding box center [639, 272] width 101 height 84
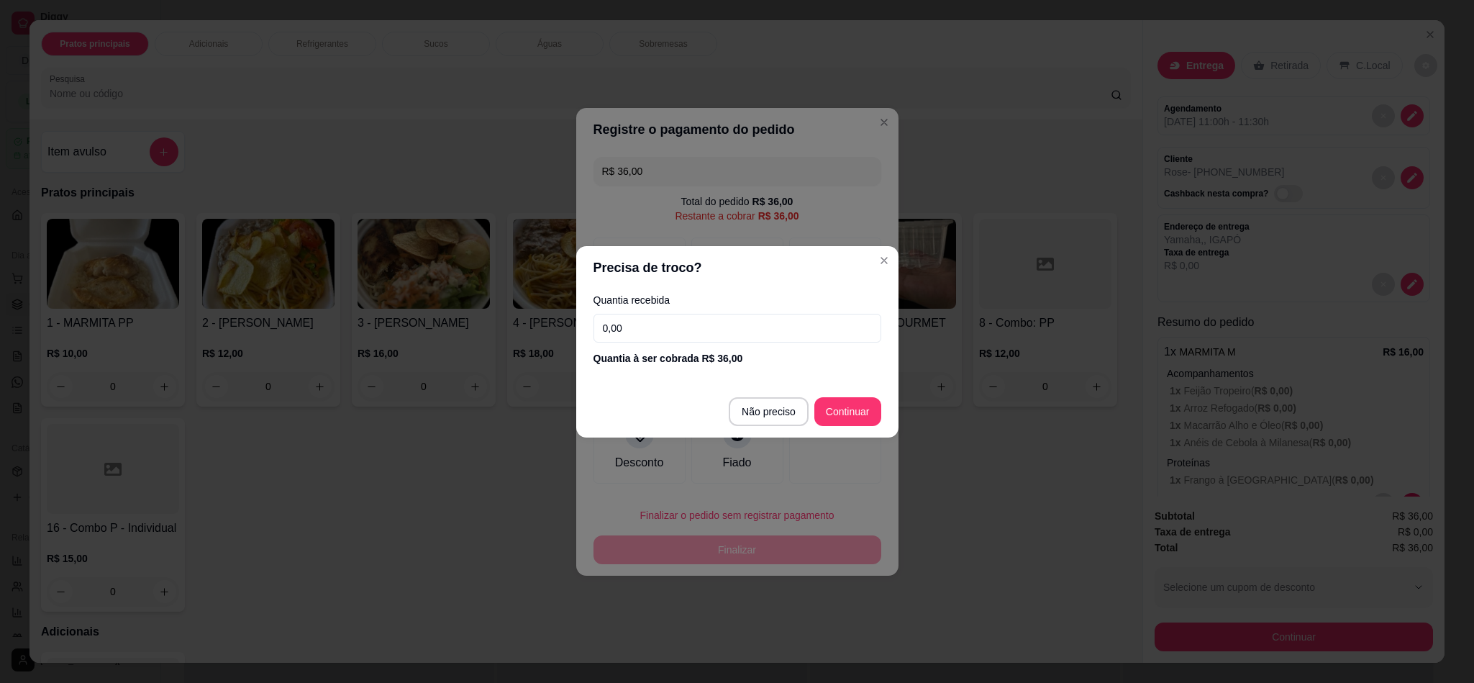
click at [693, 332] on input "0,00" at bounding box center [738, 328] width 288 height 29
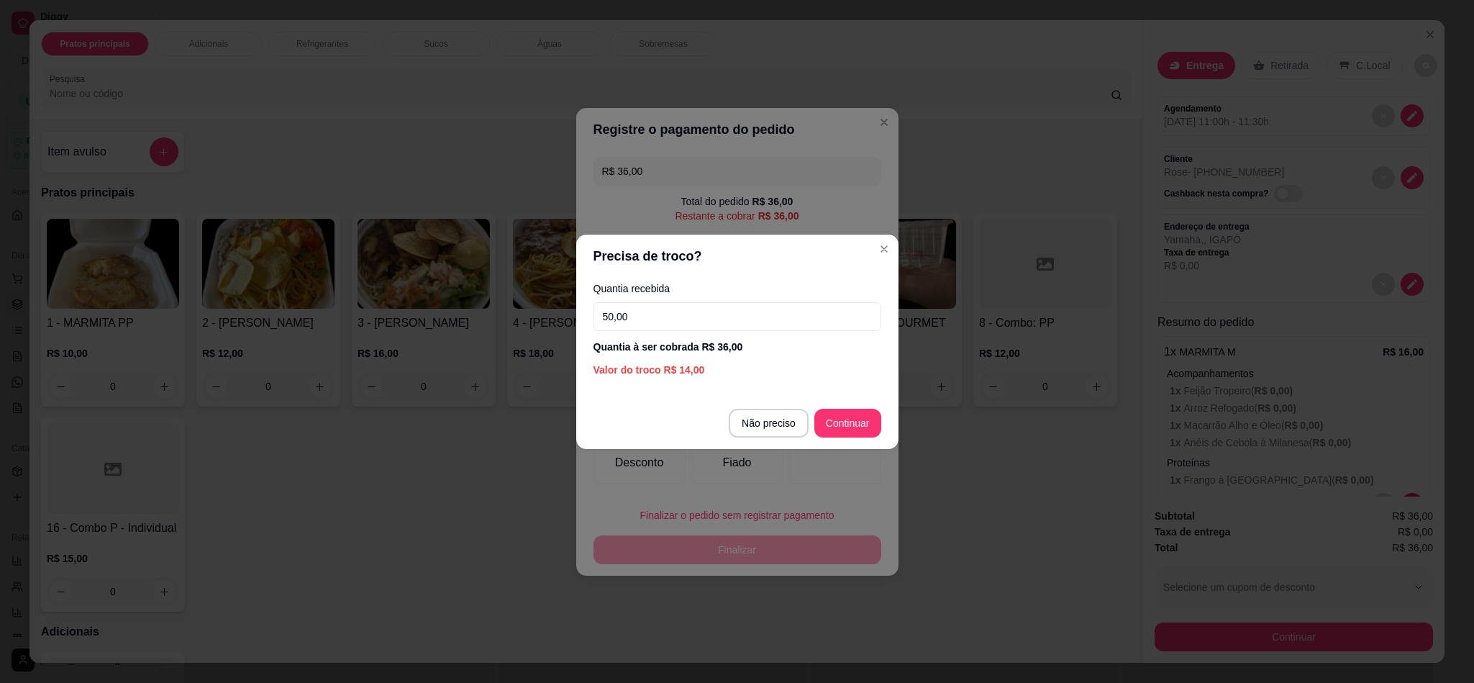
type input "50,00"
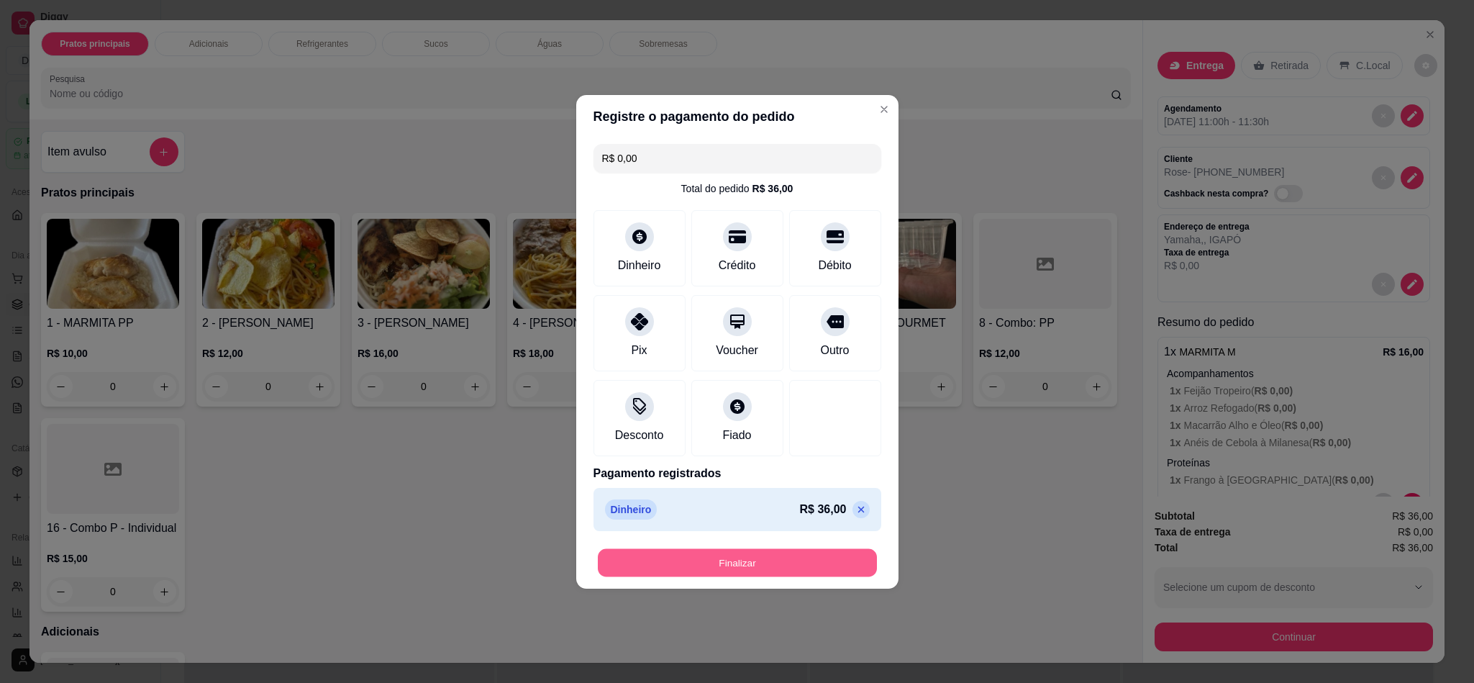
click at [745, 430] on button "Finalizar" at bounding box center [737, 562] width 279 height 28
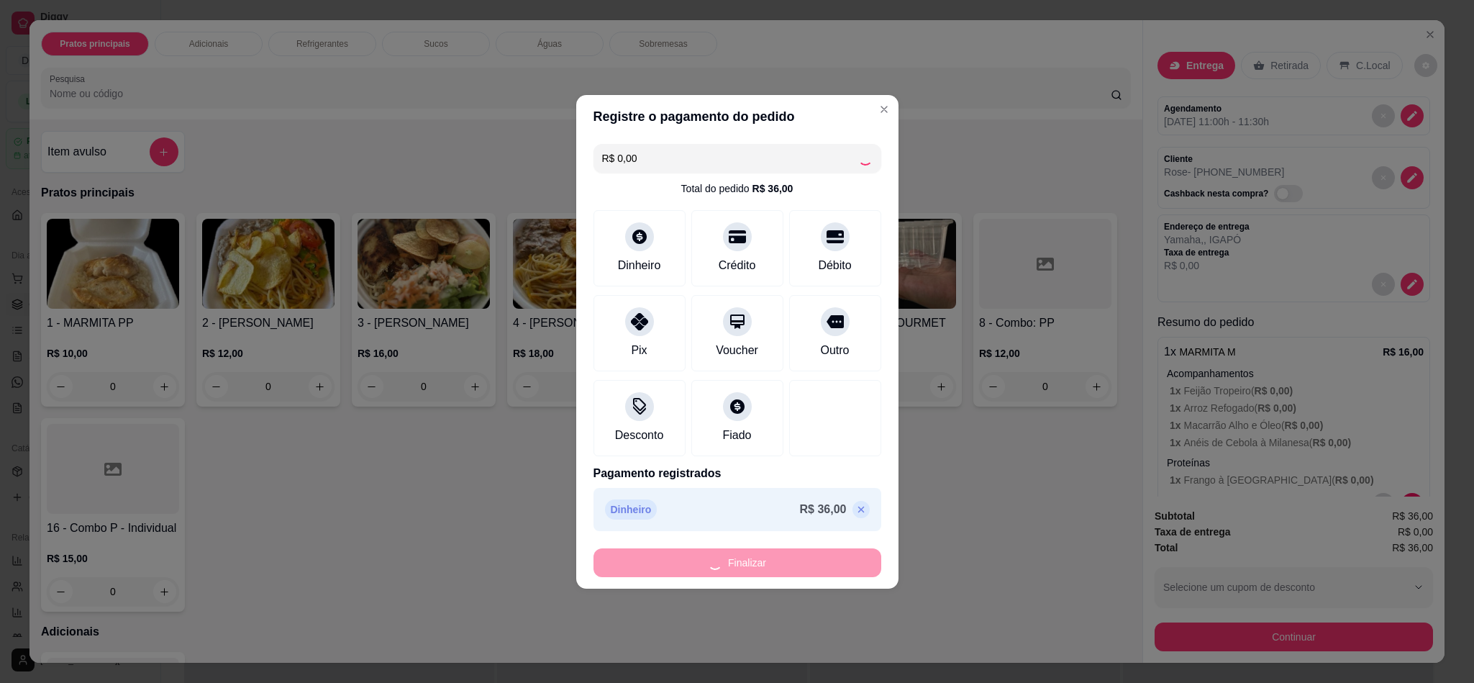
type input "-R$ 36,00"
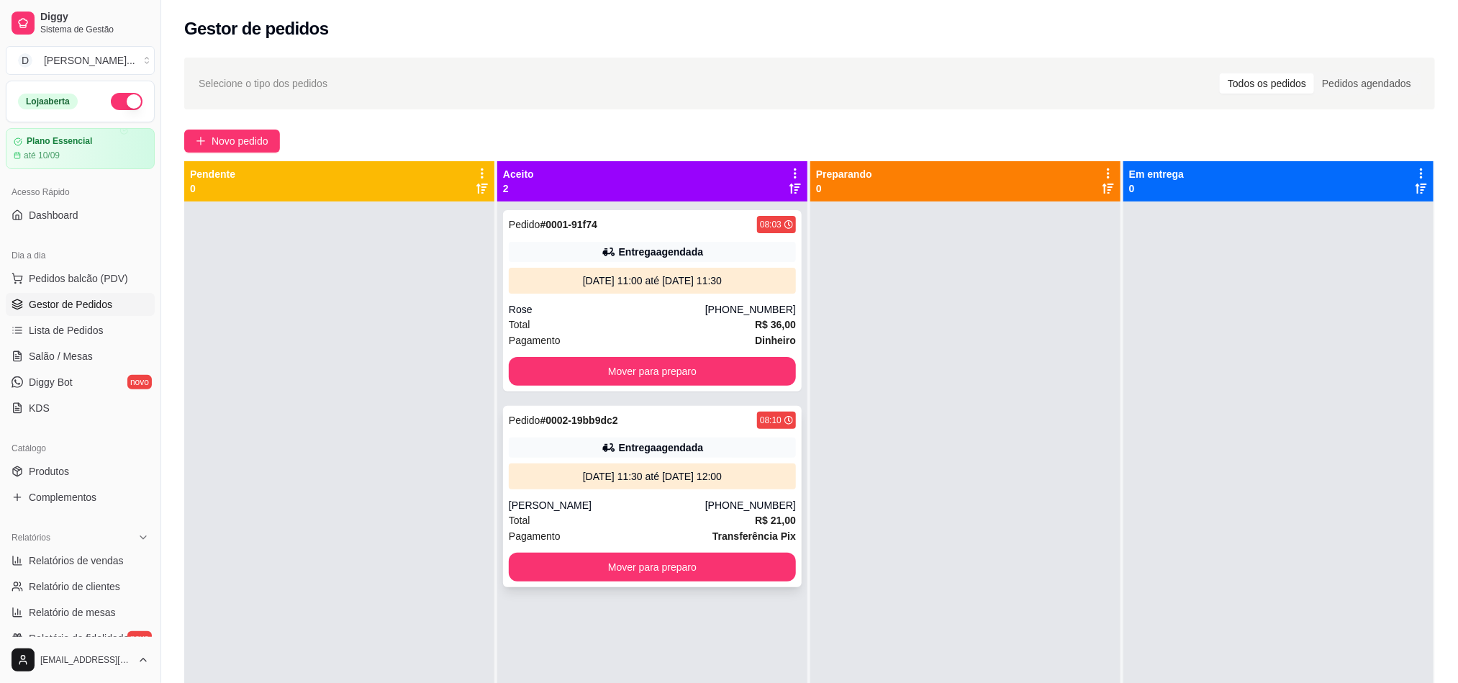
click at [611, 506] on div "[PERSON_NAME]" at bounding box center [607, 505] width 196 height 14
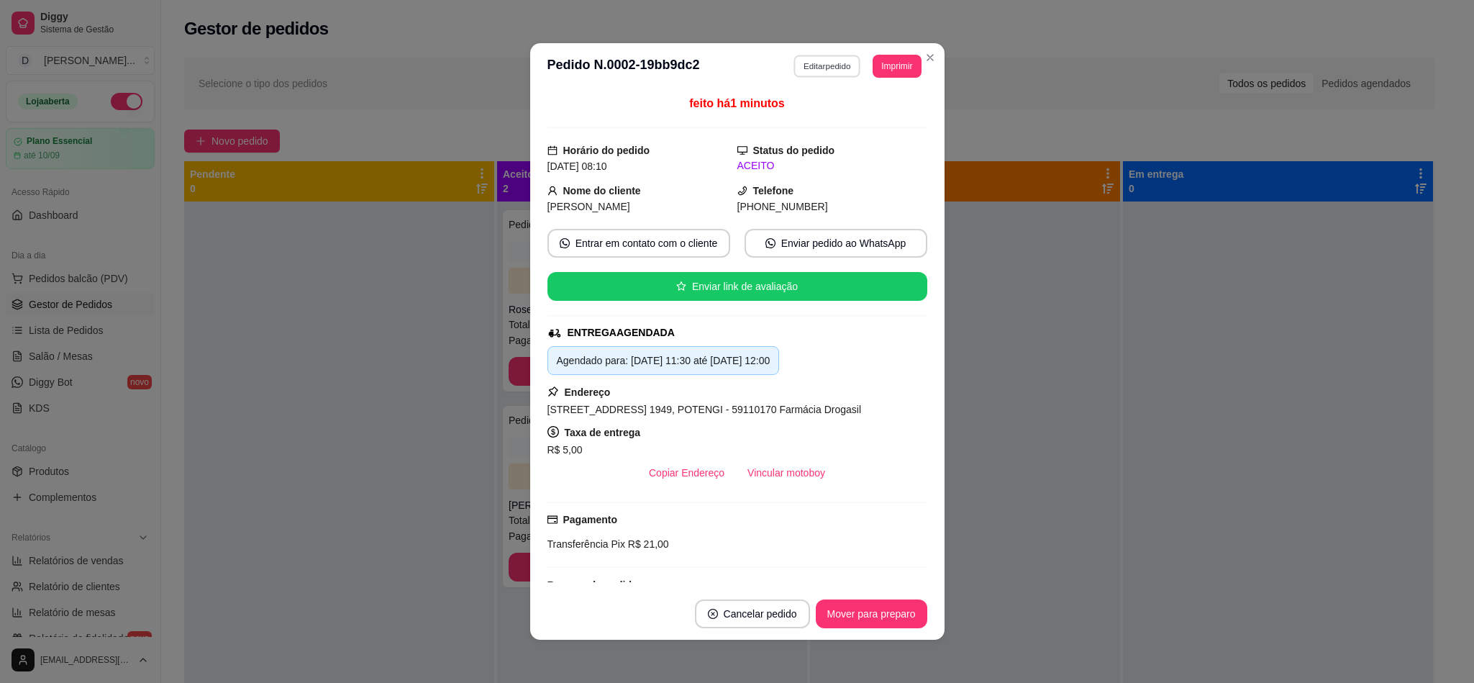
click at [808, 76] on button "Editar pedido" at bounding box center [827, 66] width 67 height 22
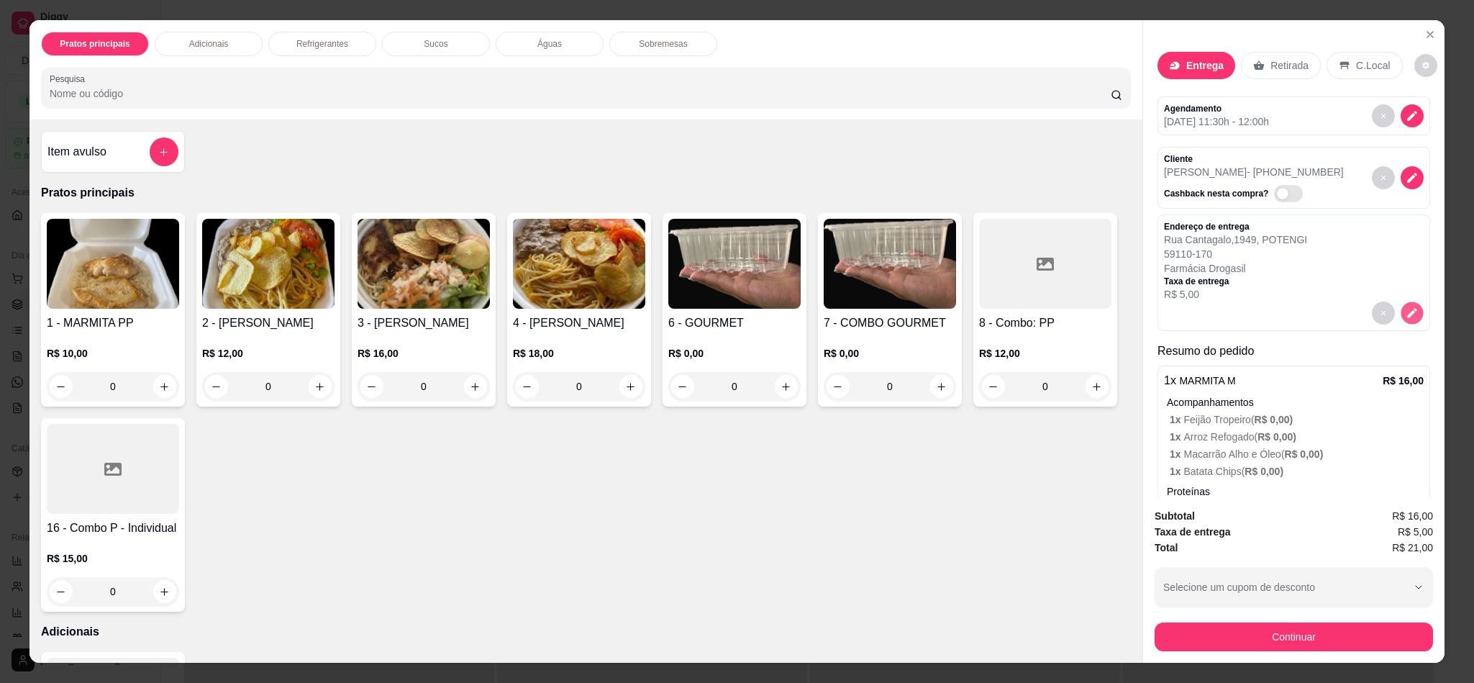
click at [1401, 317] on button "decrease-product-quantity" at bounding box center [1412, 313] width 22 height 22
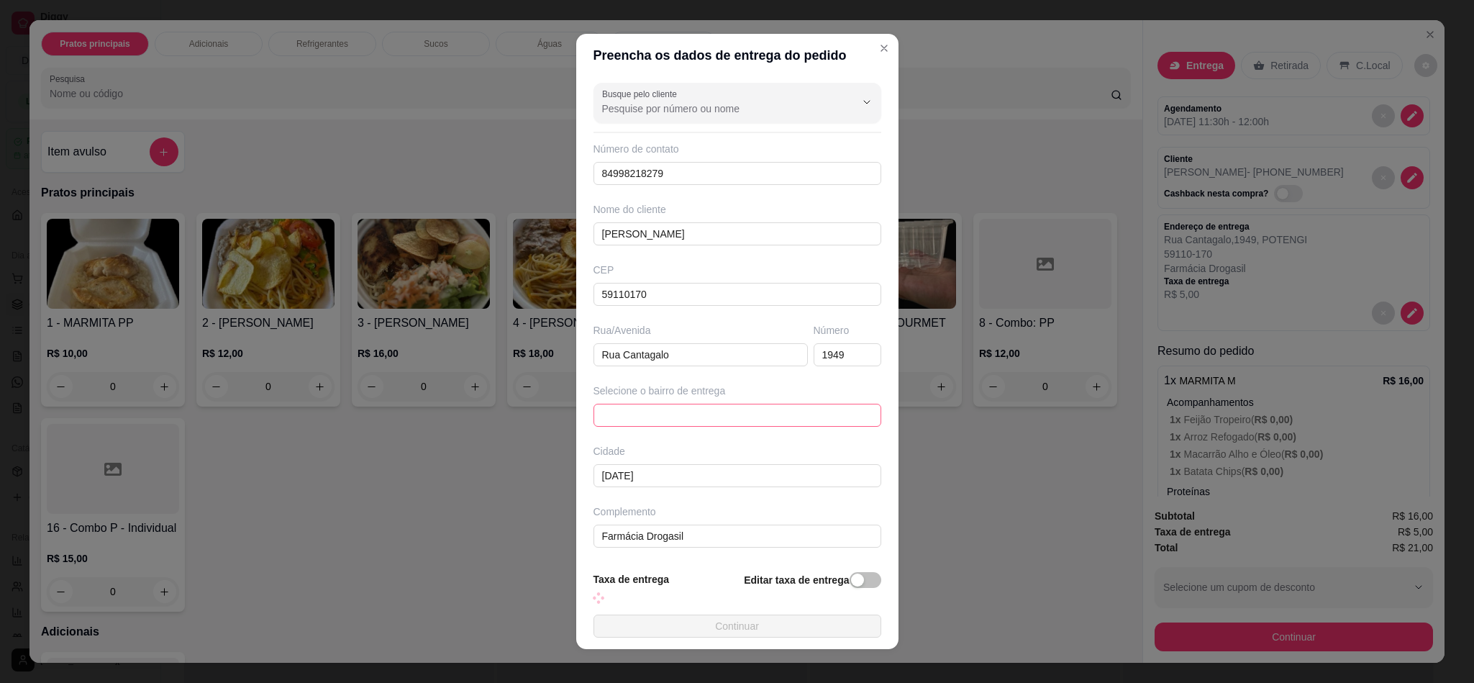
click at [678, 414] on span at bounding box center [737, 415] width 271 height 22
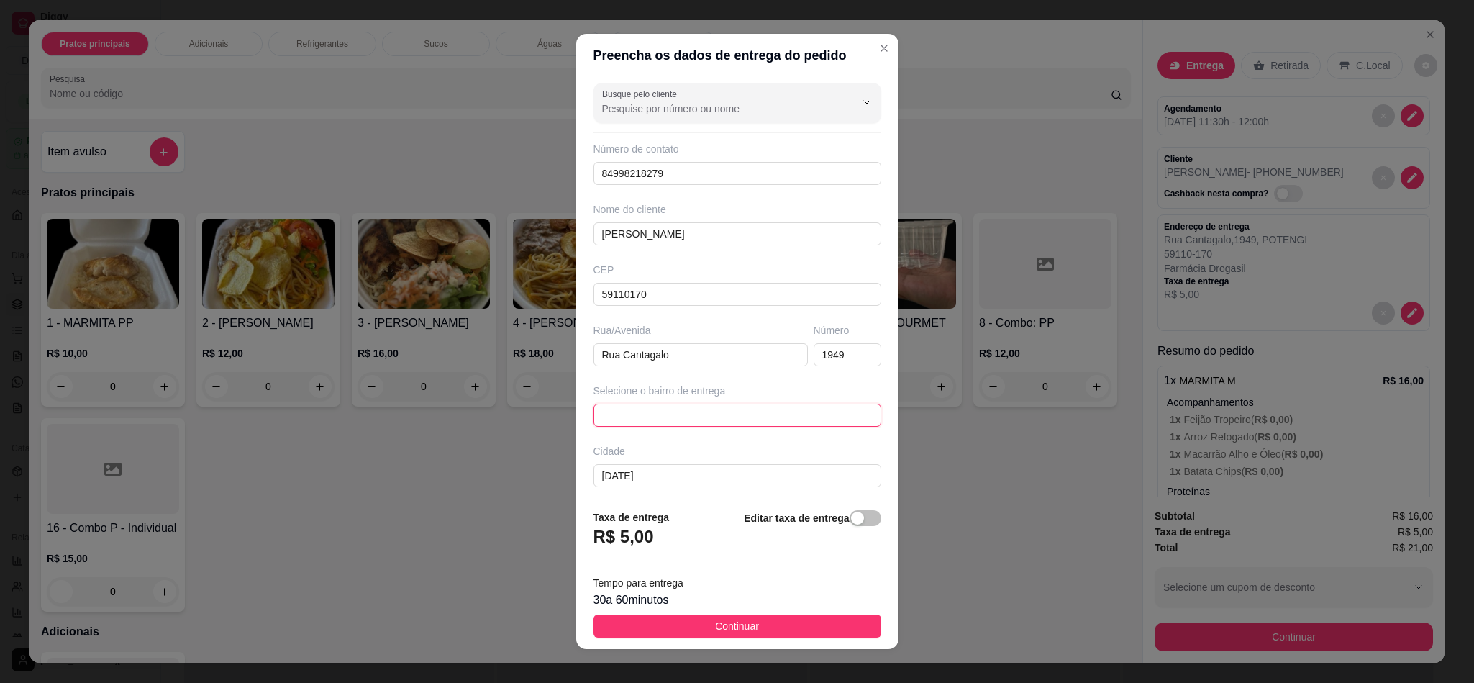
click at [659, 422] on span at bounding box center [737, 415] width 271 height 22
click at [659, 426] on span at bounding box center [737, 415] width 271 height 22
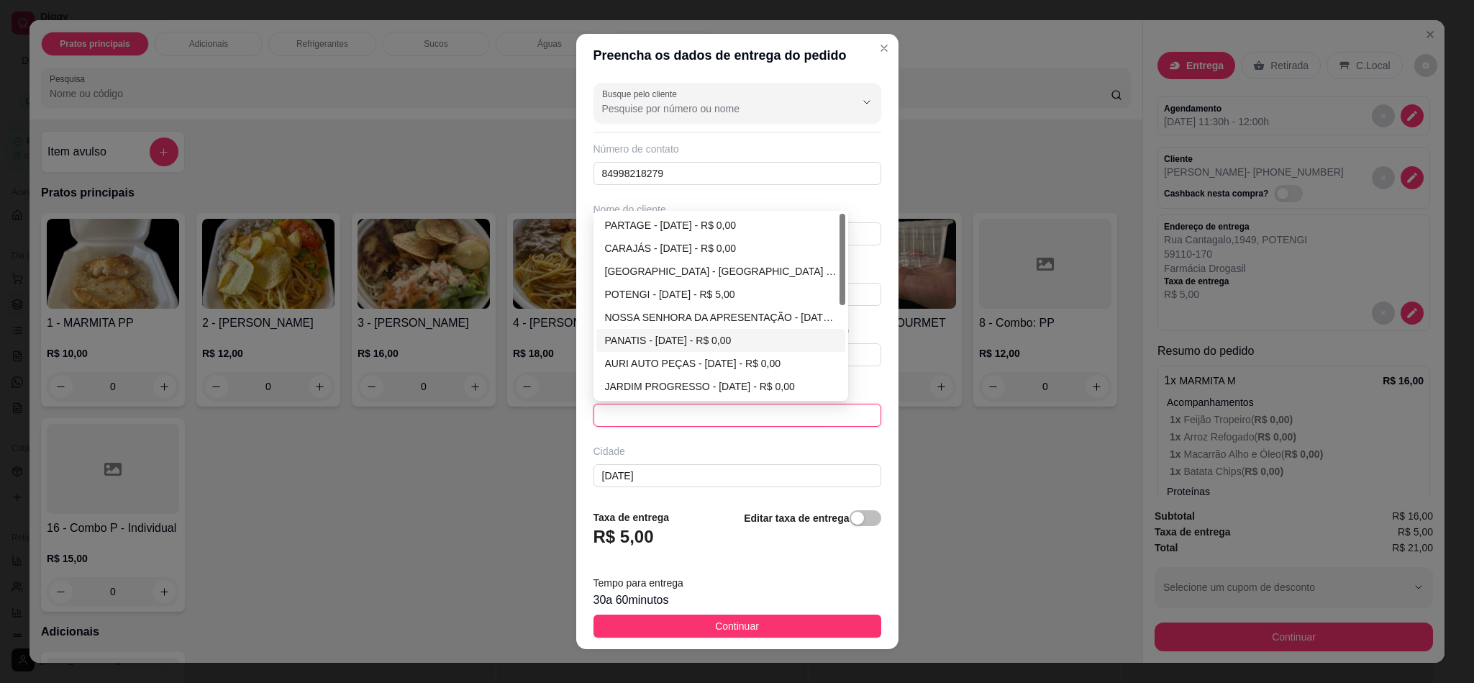
click at [654, 344] on div "PANATIS - [DATE] - R$ 0,00" at bounding box center [721, 340] width 232 height 16
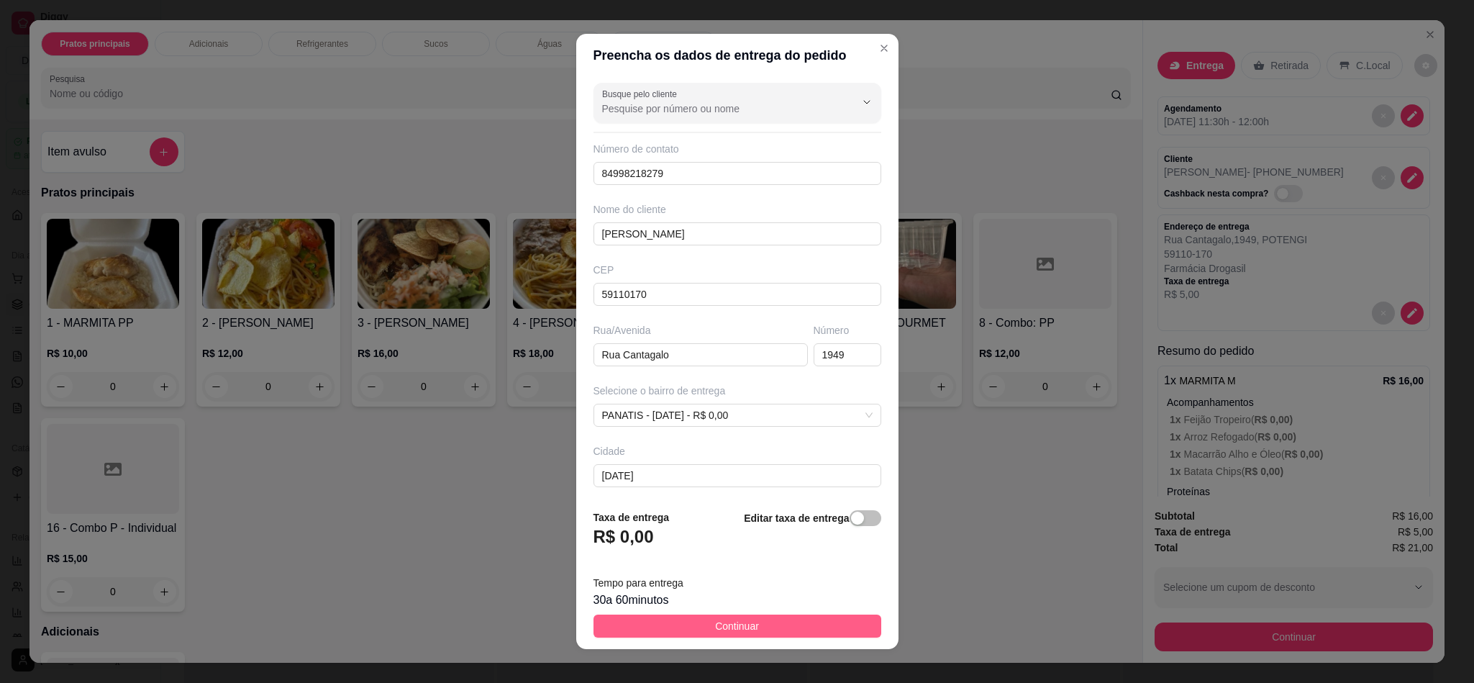
click at [732, 627] on span "Continuar" at bounding box center [737, 626] width 44 height 16
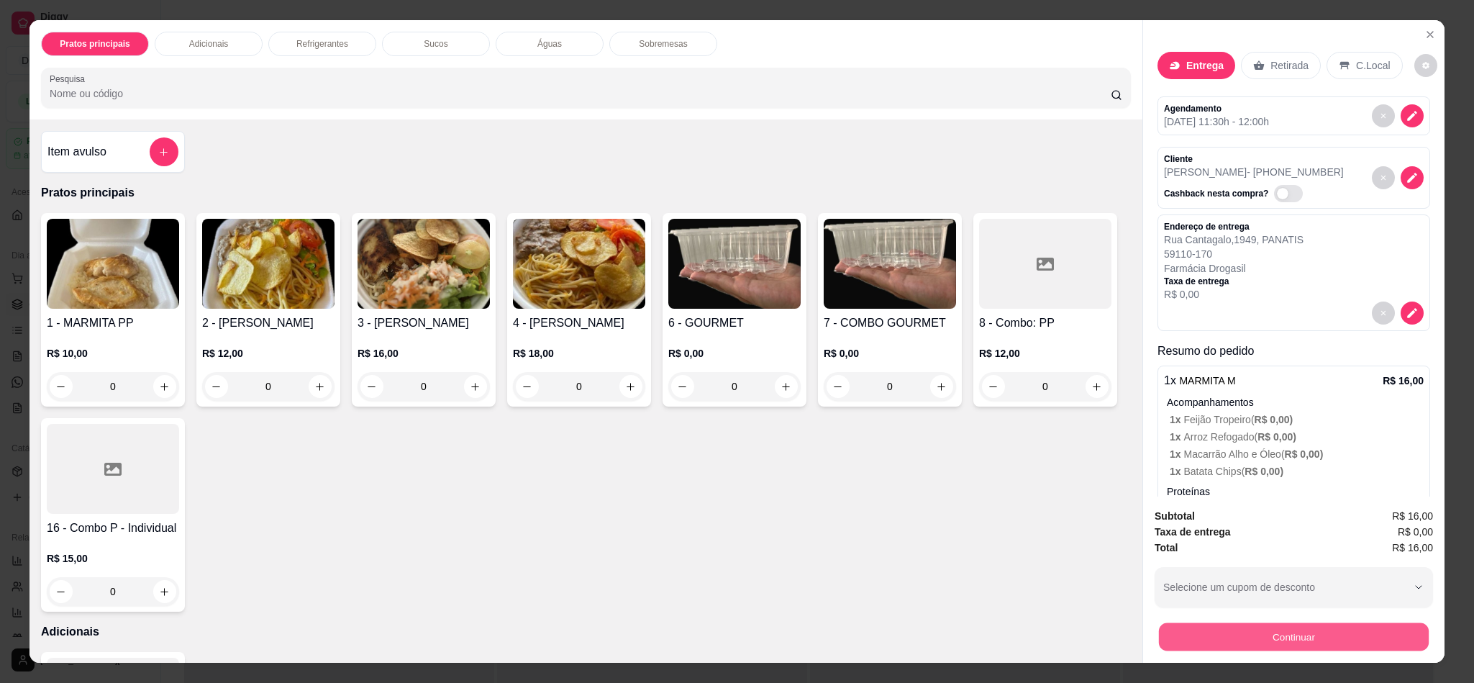
click at [1203, 627] on button "Continuar" at bounding box center [1294, 636] width 270 height 28
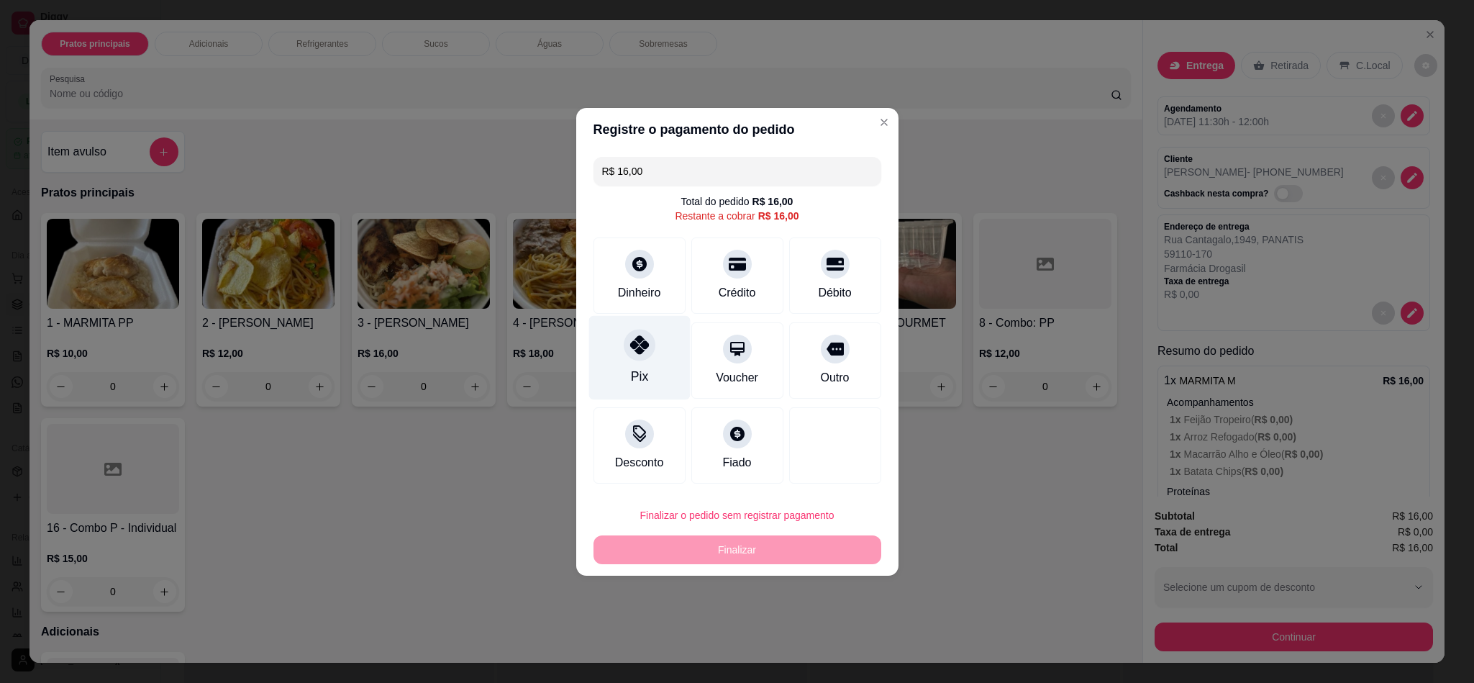
click at [646, 345] on div at bounding box center [640, 345] width 32 height 32
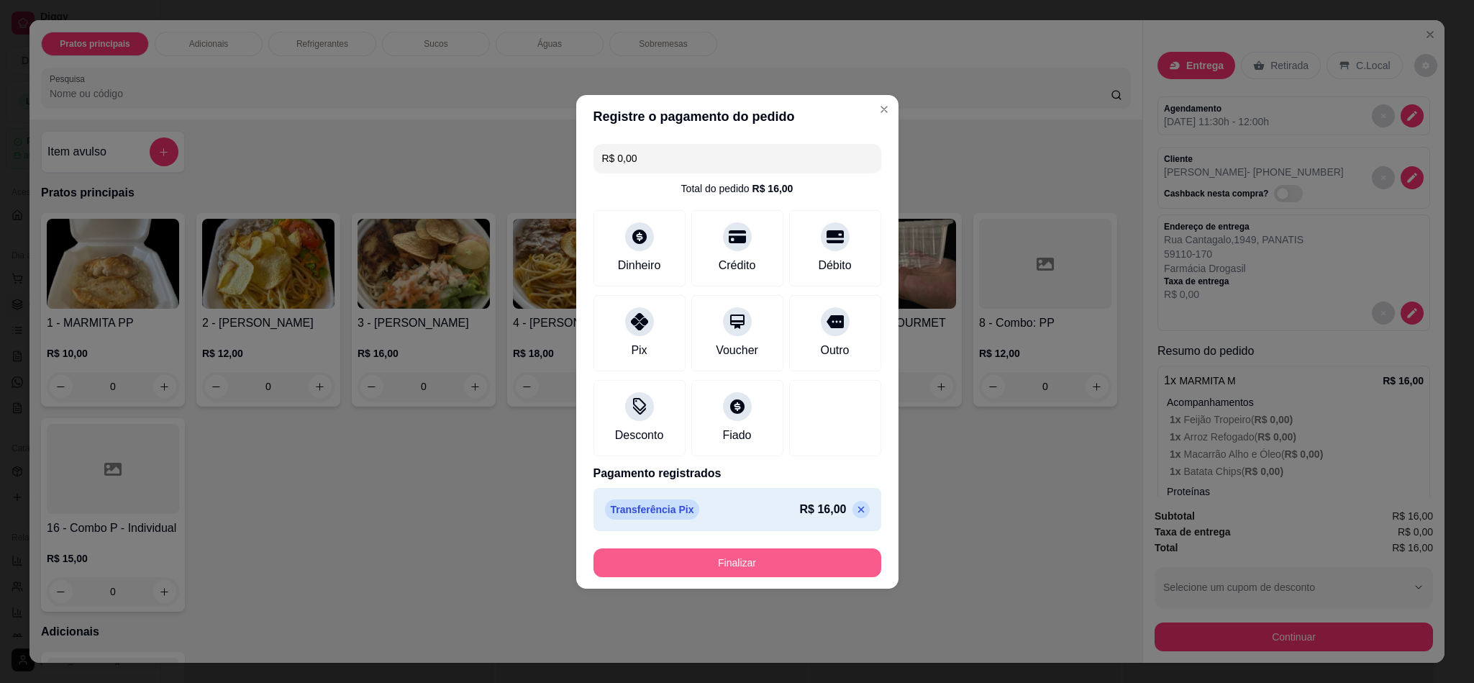
click at [758, 562] on button "Finalizar" at bounding box center [738, 562] width 288 height 29
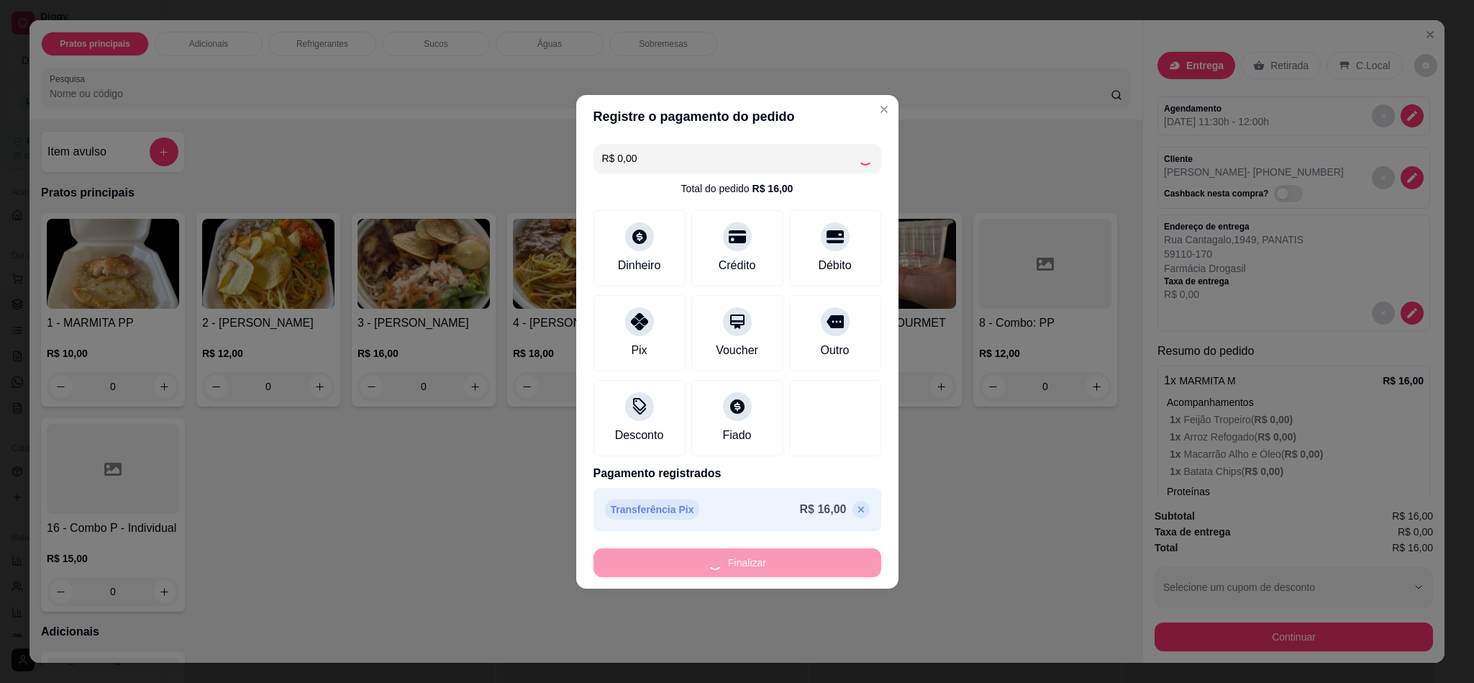
type input "-R$ 16,00"
